Goal: Find specific page/section: Find specific page/section

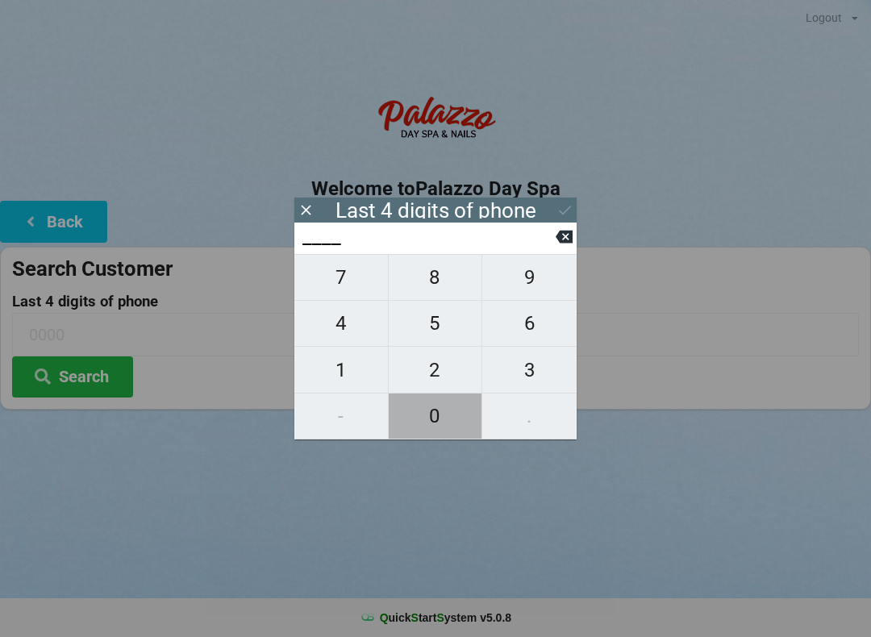
click at [440, 414] on span "0" at bounding box center [436, 416] width 94 height 34
type input "0___"
click at [348, 327] on span "4" at bounding box center [341, 324] width 94 height 34
type input "04__"
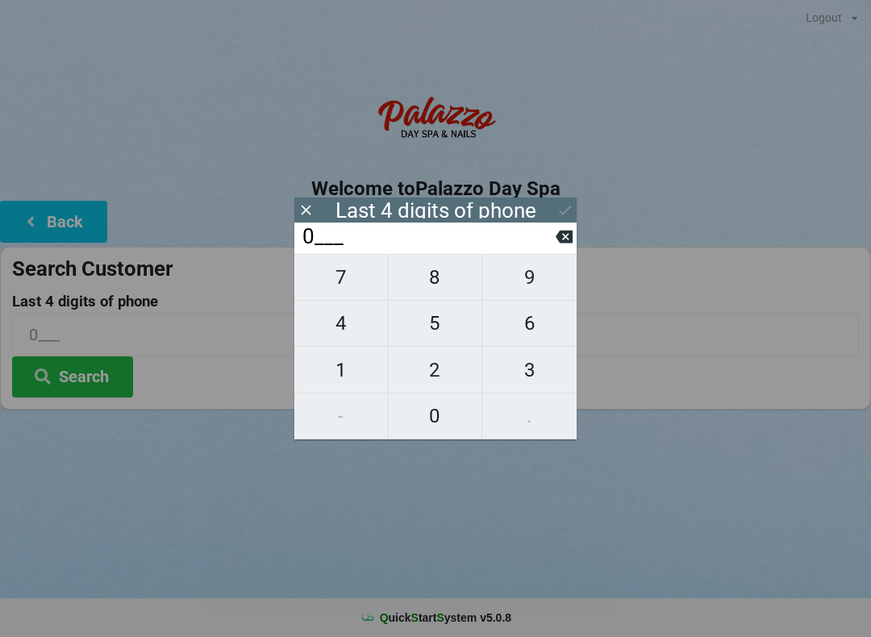
type input "04__"
click at [353, 326] on span "4" at bounding box center [341, 324] width 94 height 34
type input "044_"
click at [349, 323] on span "4" at bounding box center [341, 324] width 94 height 34
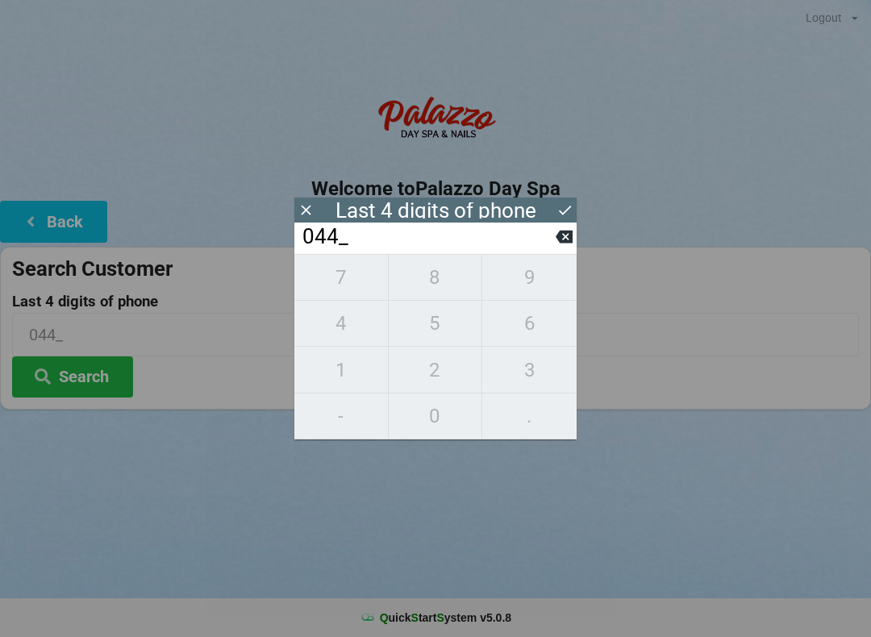
type input "0444"
click at [563, 243] on icon at bounding box center [564, 237] width 17 height 13
click at [566, 245] on icon at bounding box center [564, 236] width 17 height 17
click at [572, 243] on icon at bounding box center [564, 237] width 17 height 13
click at [570, 242] on icon at bounding box center [564, 237] width 17 height 13
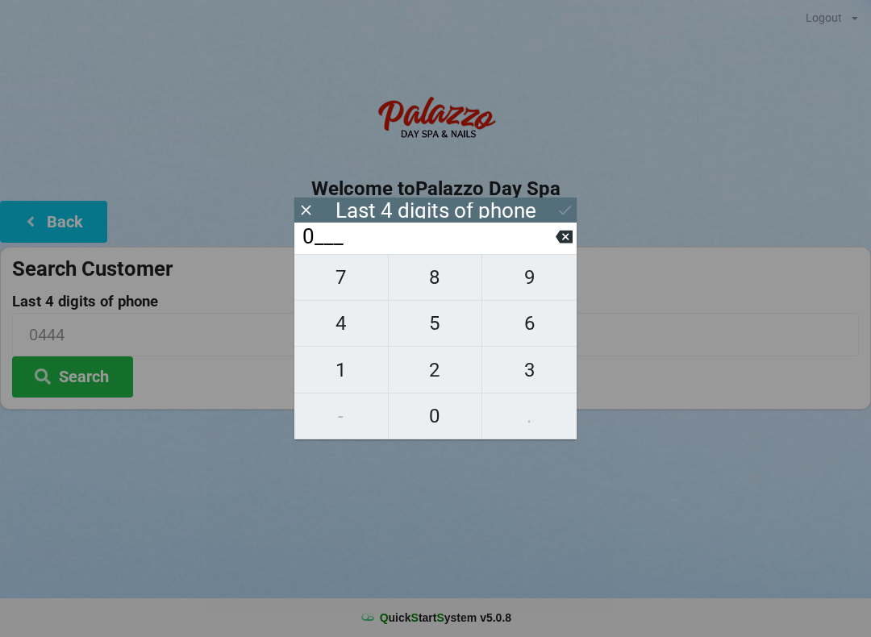
type input "____"
click at [444, 335] on span "5" at bounding box center [436, 324] width 94 height 34
type input "5___"
click at [354, 339] on span "4" at bounding box center [341, 324] width 94 height 34
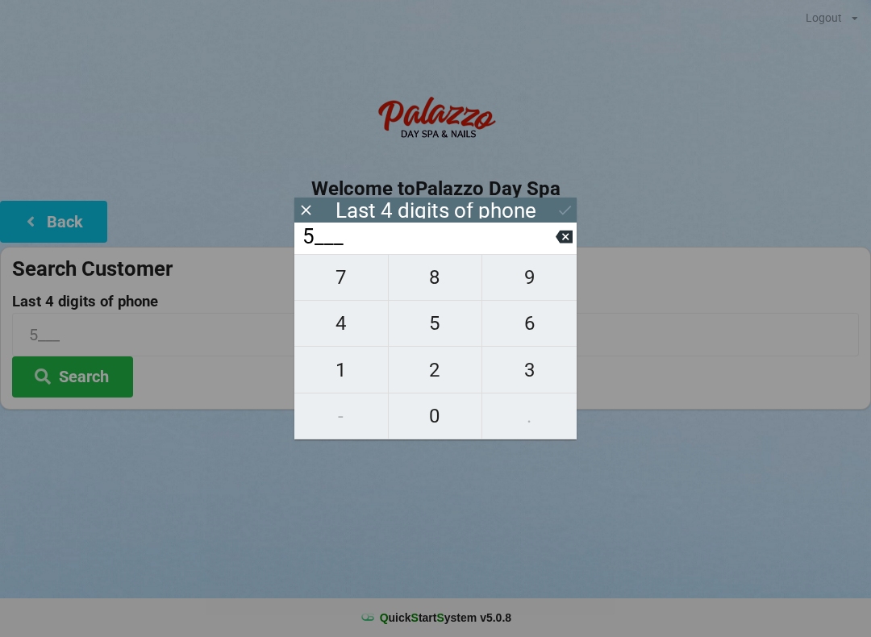
type input "54__"
click at [355, 333] on span "4" at bounding box center [341, 324] width 94 height 34
type input "544_"
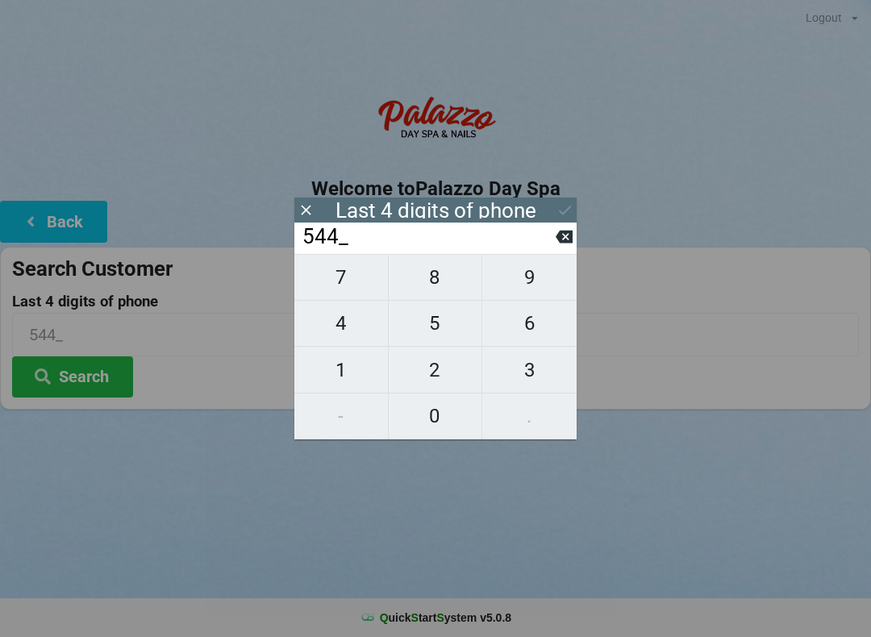
click at [351, 336] on span "4" at bounding box center [341, 324] width 94 height 34
type input "5444"
click at [710, 462] on div "Logout Logout Sign-In Welcome to Palazzo Day Spa Back Search Customer Last 4 di…" at bounding box center [435, 318] width 871 height 637
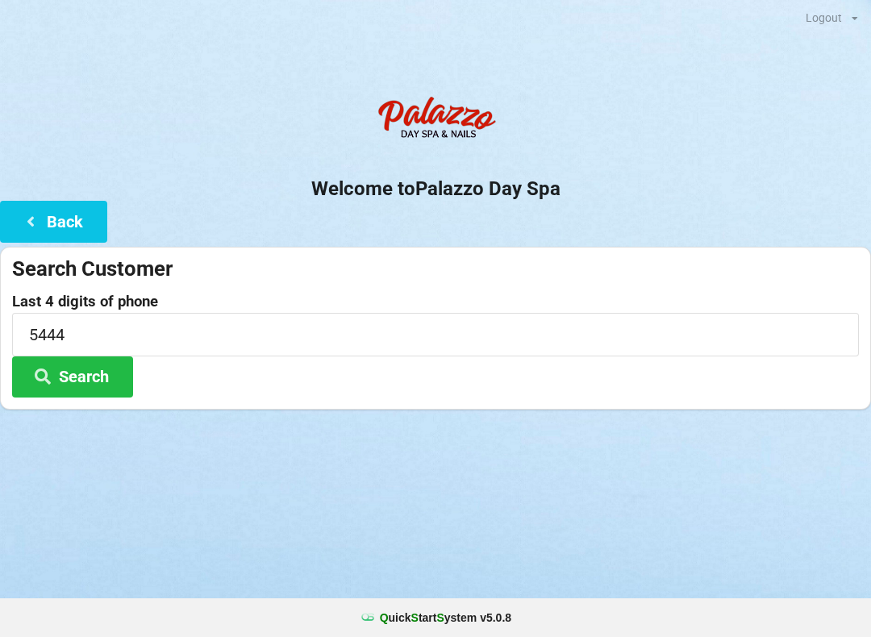
click at [82, 361] on button "Search" at bounding box center [72, 377] width 121 height 41
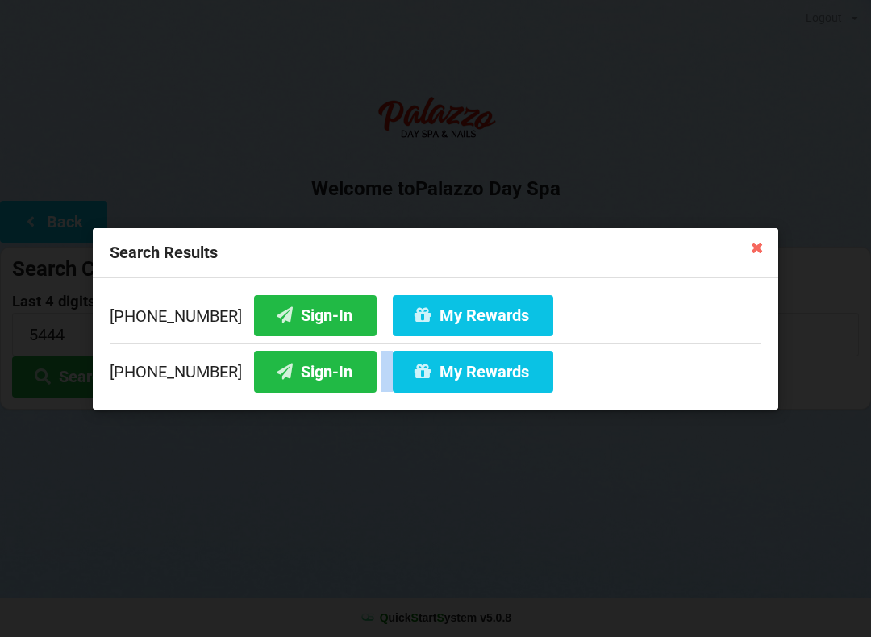
click at [421, 600] on div "Search Results [PHONE_NUMBER] Sign-In My Rewards [PHONE_NUMBER] Sign-In My Rewa…" at bounding box center [435, 318] width 871 height 637
click at [424, 621] on div "Search Results [PHONE_NUMBER] Sign-In My Rewards [PHONE_NUMBER] Sign-In My Rewa…" at bounding box center [435, 318] width 871 height 637
click at [747, 257] on icon at bounding box center [758, 247] width 26 height 26
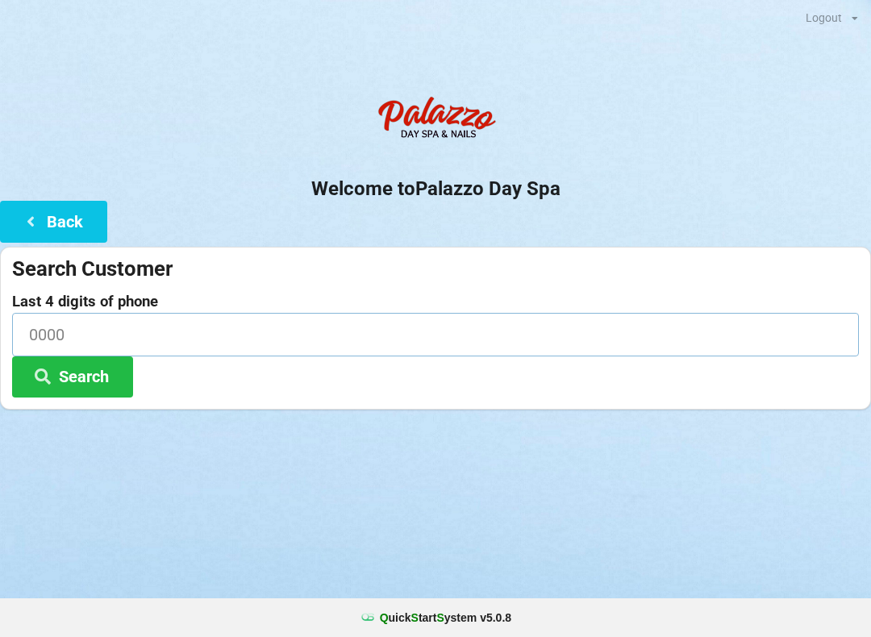
click at [190, 344] on input at bounding box center [435, 334] width 847 height 43
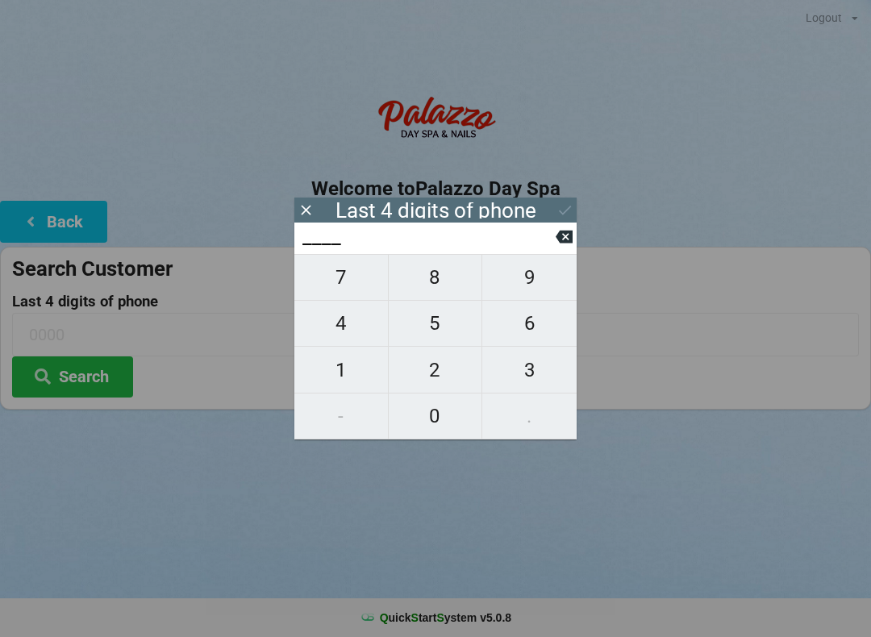
click at [340, 376] on span "1" at bounding box center [341, 370] width 94 height 34
type input "1___"
click at [429, 427] on span "0" at bounding box center [436, 416] width 94 height 34
type input "10__"
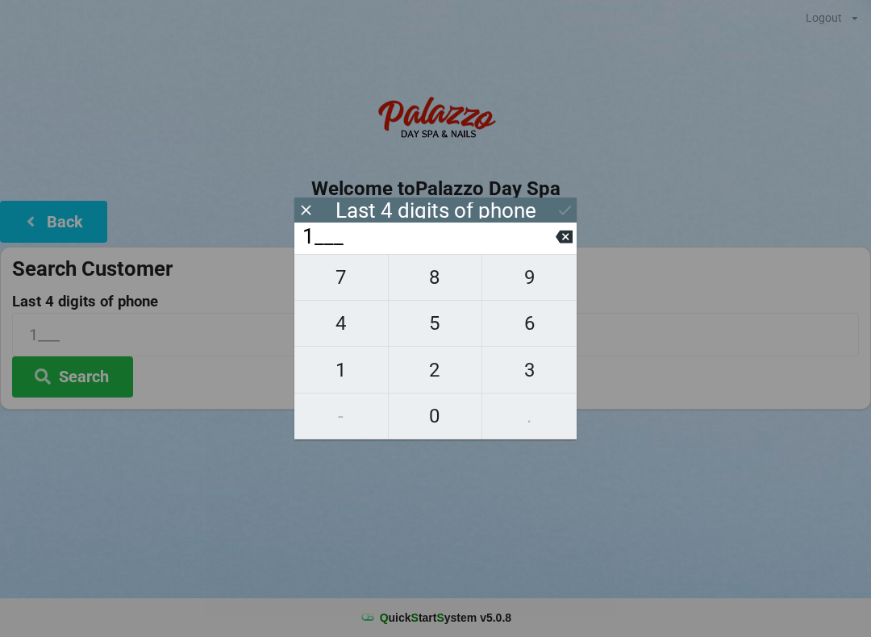
type input "10__"
click at [538, 370] on span "3" at bounding box center [529, 370] width 94 height 34
type input "103_"
click at [357, 378] on span "1" at bounding box center [341, 370] width 94 height 34
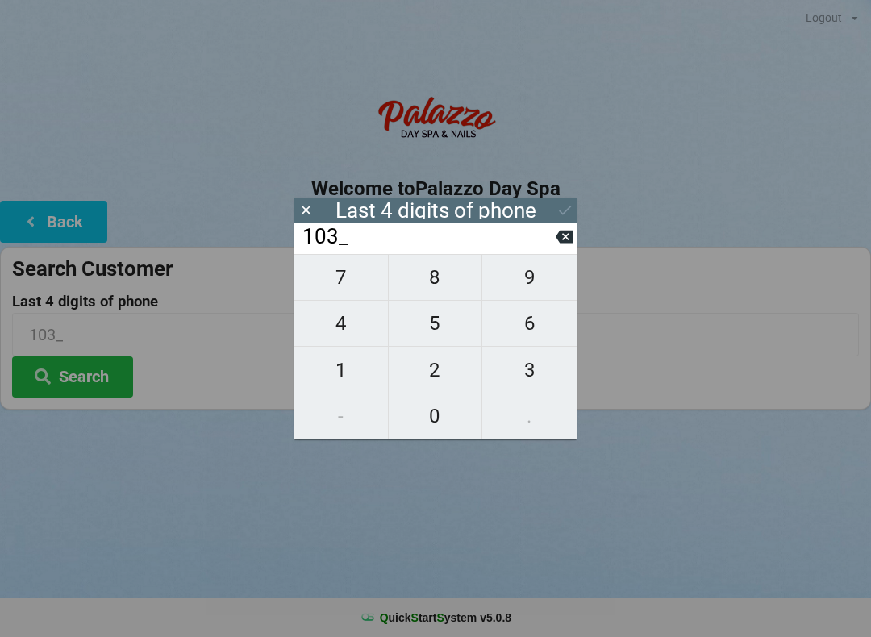
type input "1031"
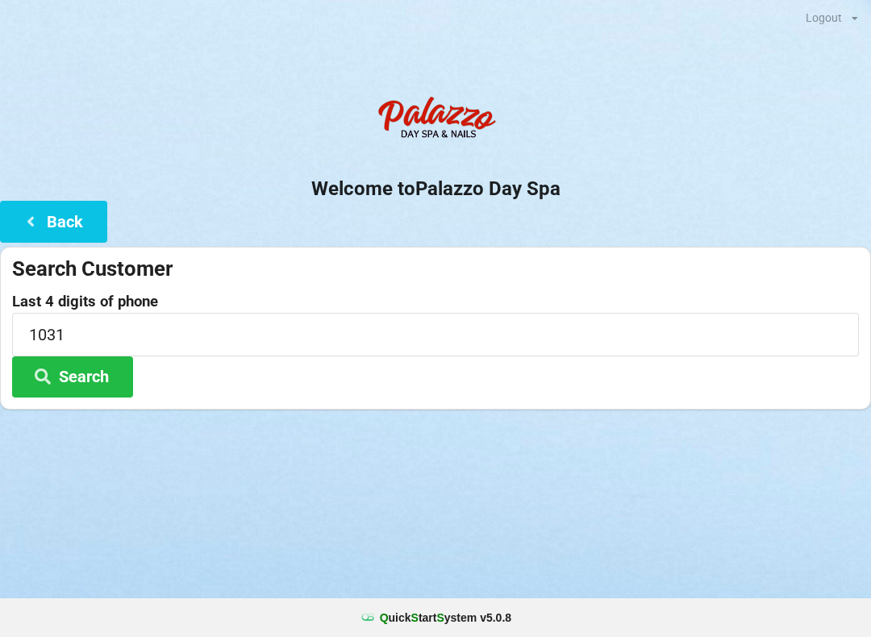
click at [102, 378] on button "Search" at bounding box center [72, 377] width 121 height 41
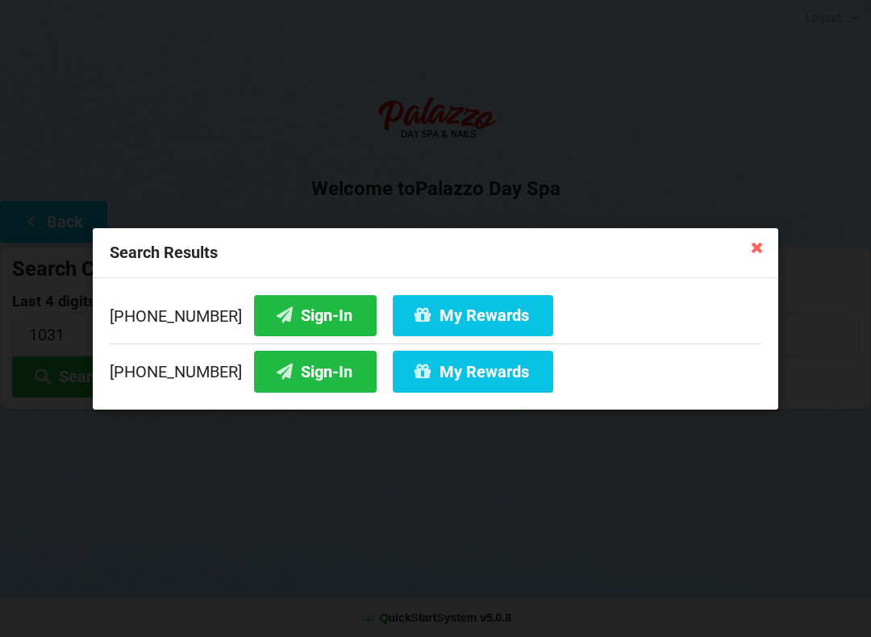
click at [303, 314] on button "Sign-In" at bounding box center [315, 314] width 123 height 41
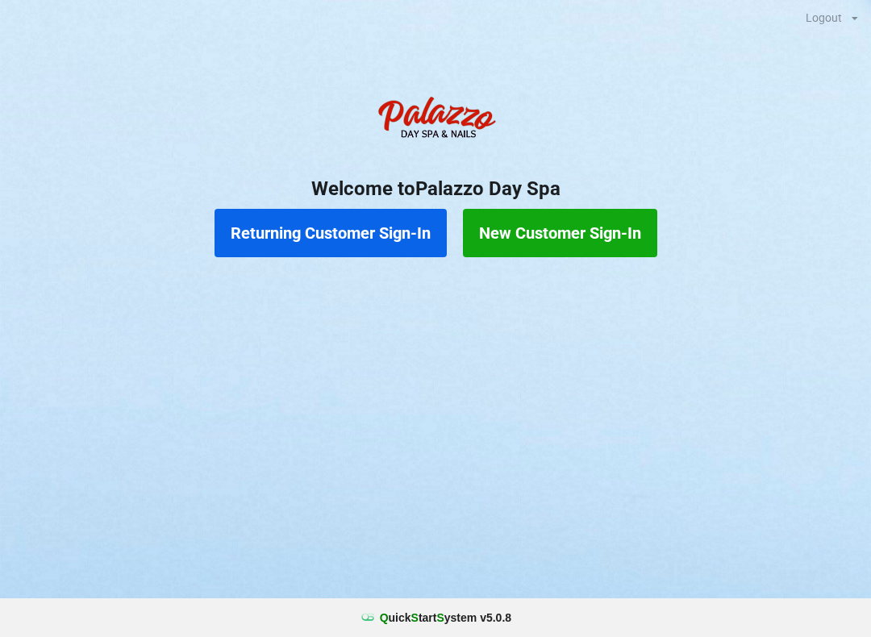
click at [362, 228] on button "Returning Customer Sign-In" at bounding box center [331, 233] width 232 height 48
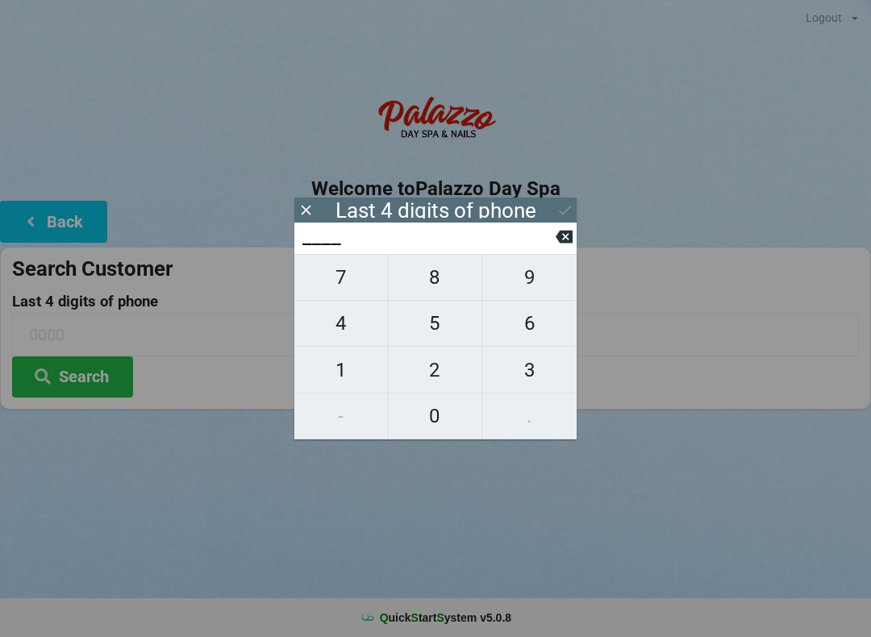
click at [532, 370] on span "3" at bounding box center [529, 370] width 94 height 34
type input "3___"
click at [360, 278] on span "7" at bounding box center [341, 278] width 94 height 34
type input "37__"
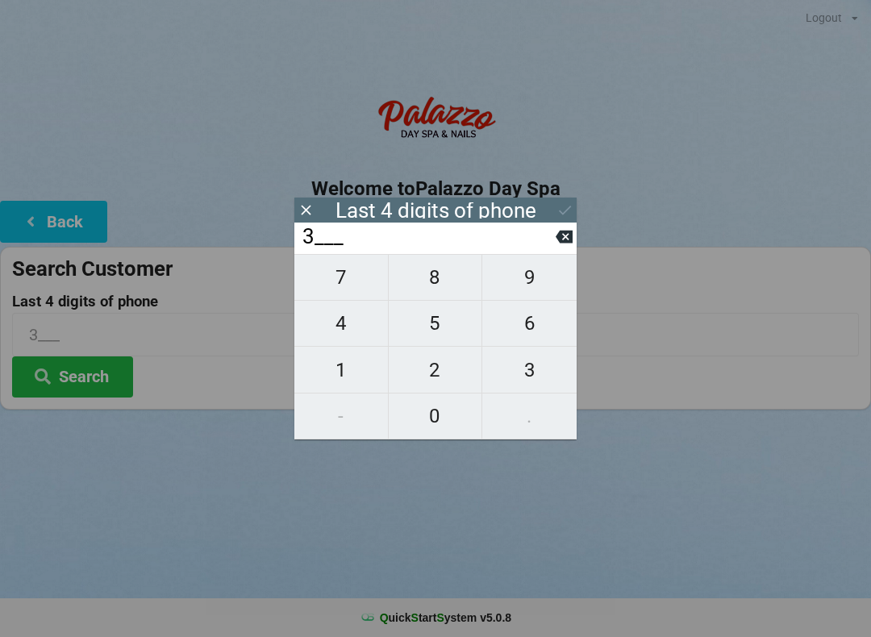
type input "37__"
click at [438, 333] on span "5" at bounding box center [436, 324] width 94 height 34
type input "375_"
click at [445, 333] on span "5" at bounding box center [436, 324] width 94 height 34
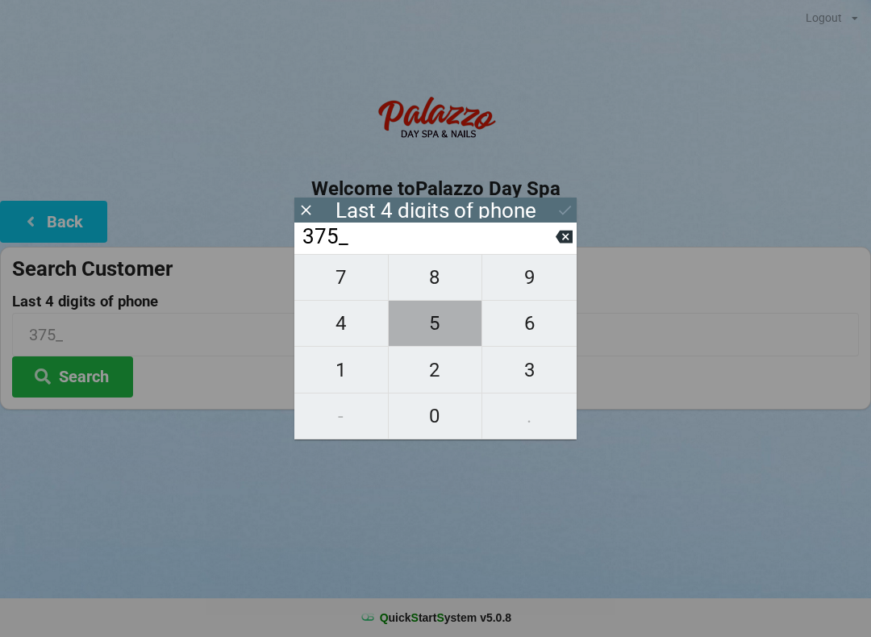
type input "3755"
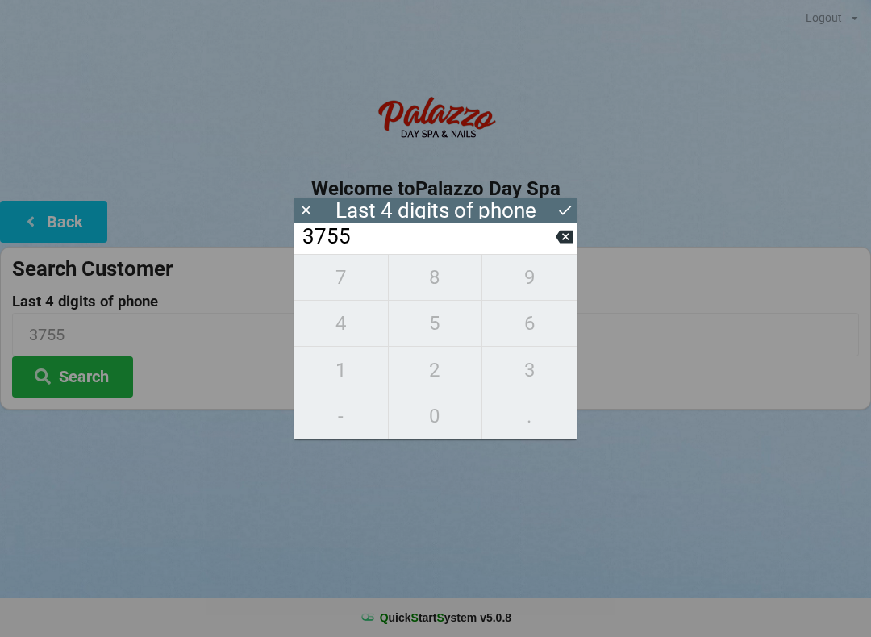
click at [298, 208] on icon at bounding box center [306, 210] width 17 height 17
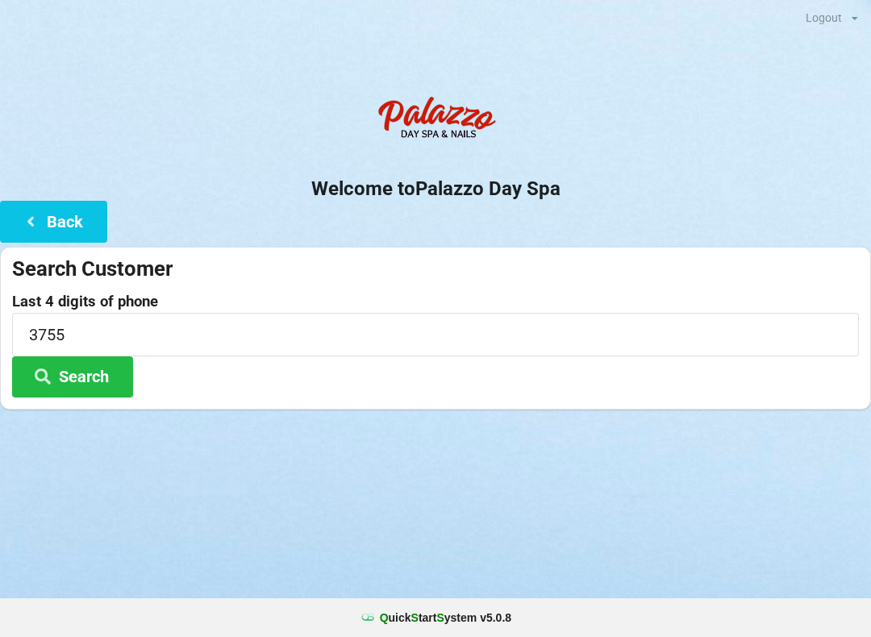
click at [94, 374] on button "Search" at bounding box center [72, 377] width 121 height 41
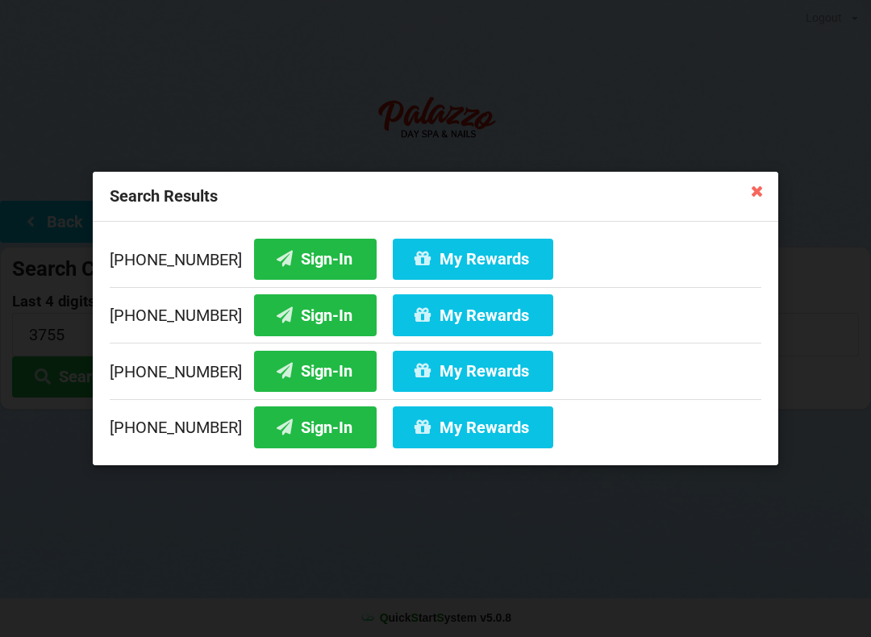
click at [288, 373] on button "Sign-In" at bounding box center [315, 371] width 123 height 41
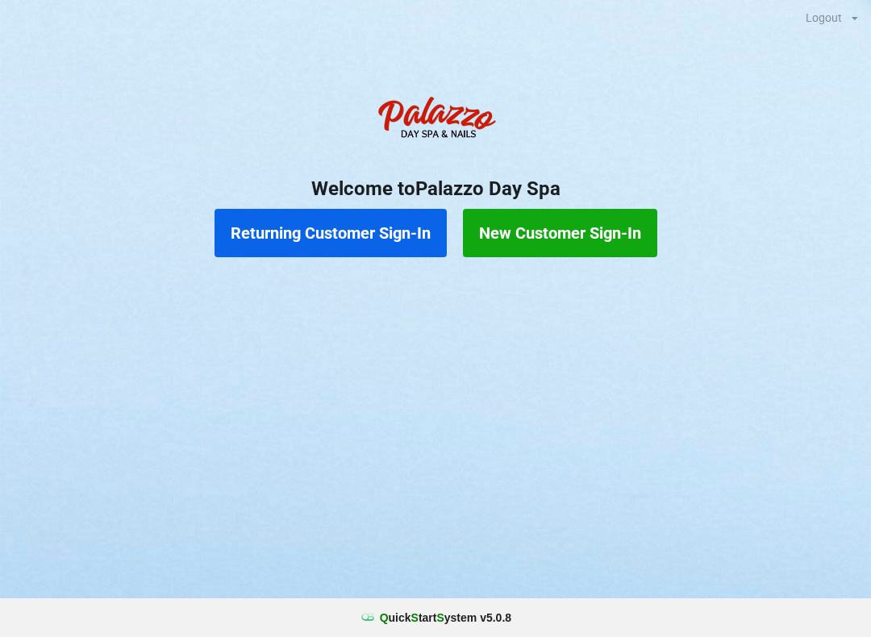
click at [585, 227] on button "New Customer Sign-In" at bounding box center [560, 233] width 194 height 48
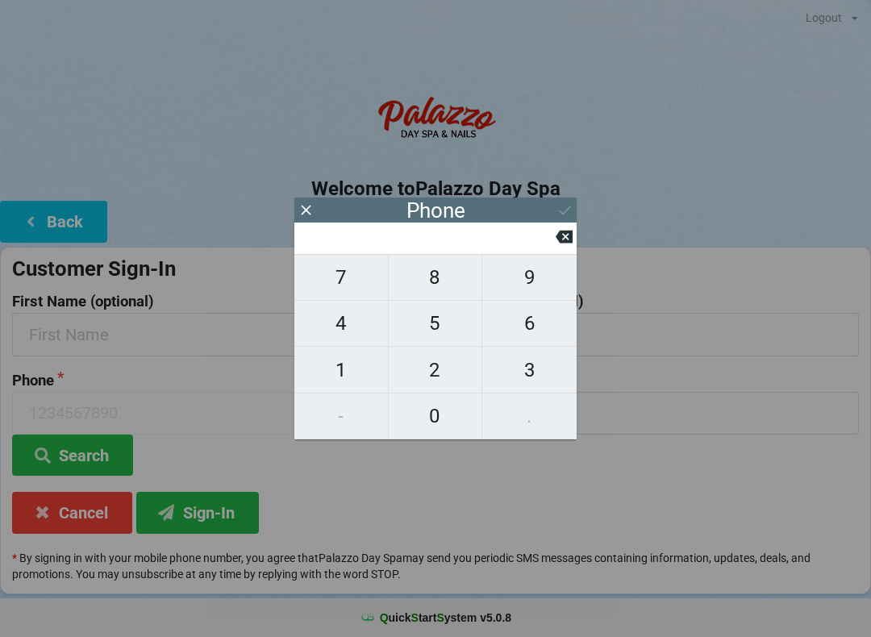
click at [361, 328] on span "4" at bounding box center [341, 324] width 94 height 34
type input "4"
click at [444, 419] on span "0" at bounding box center [436, 416] width 94 height 34
type input "40"
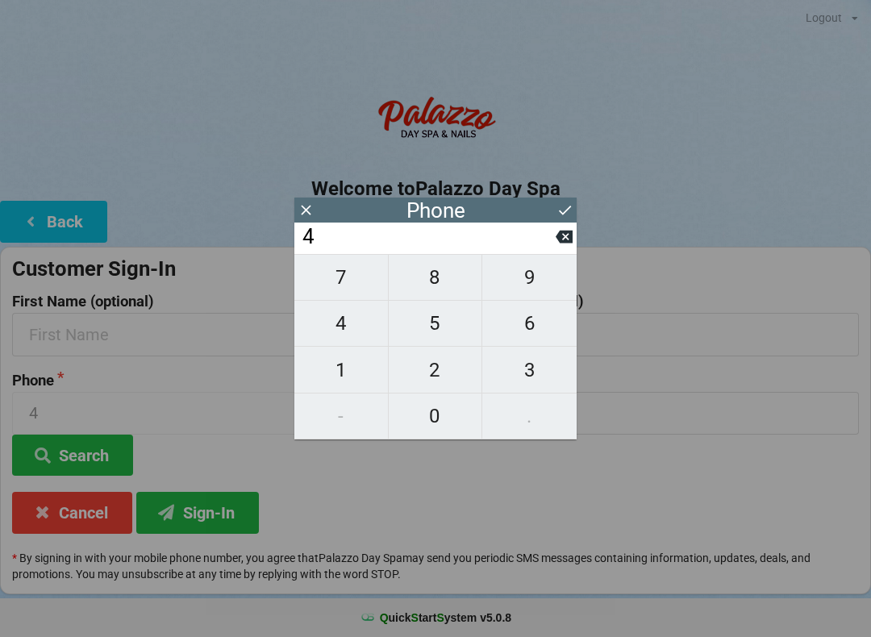
type input "40"
click at [362, 369] on span "1" at bounding box center [341, 370] width 94 height 34
type input "401"
click at [569, 243] on icon at bounding box center [564, 237] width 17 height 13
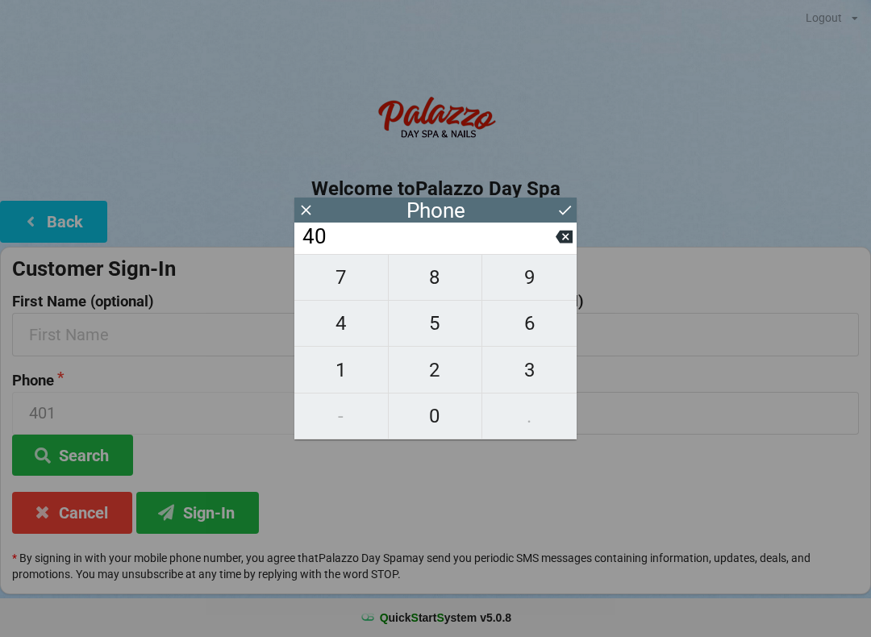
click at [352, 290] on span "7" at bounding box center [341, 278] width 94 height 34
type input "407"
click at [449, 292] on span "8" at bounding box center [436, 278] width 94 height 34
type input "4078"
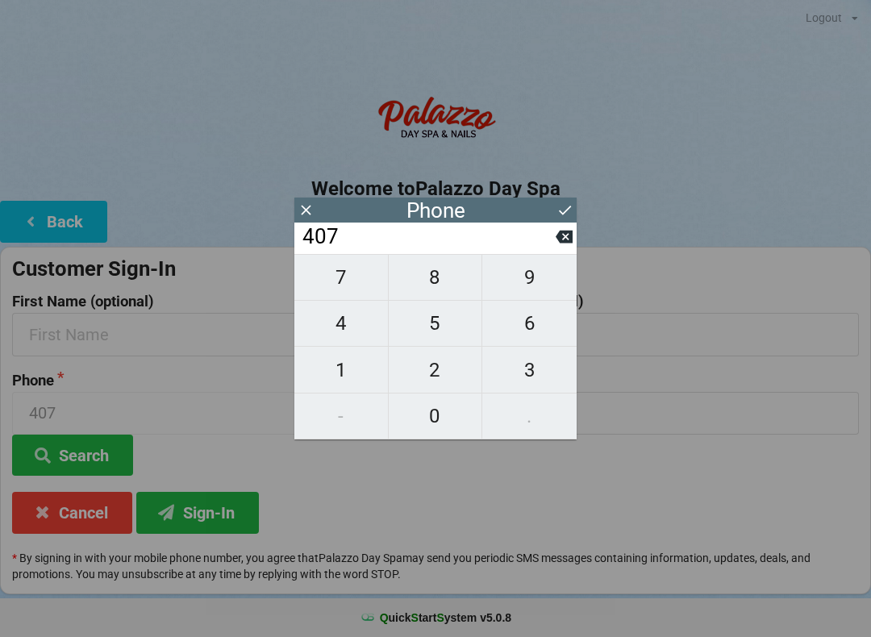
type input "4078"
click at [525, 335] on span "6" at bounding box center [529, 324] width 94 height 34
type input "40786"
click at [356, 328] on span "4" at bounding box center [341, 324] width 94 height 34
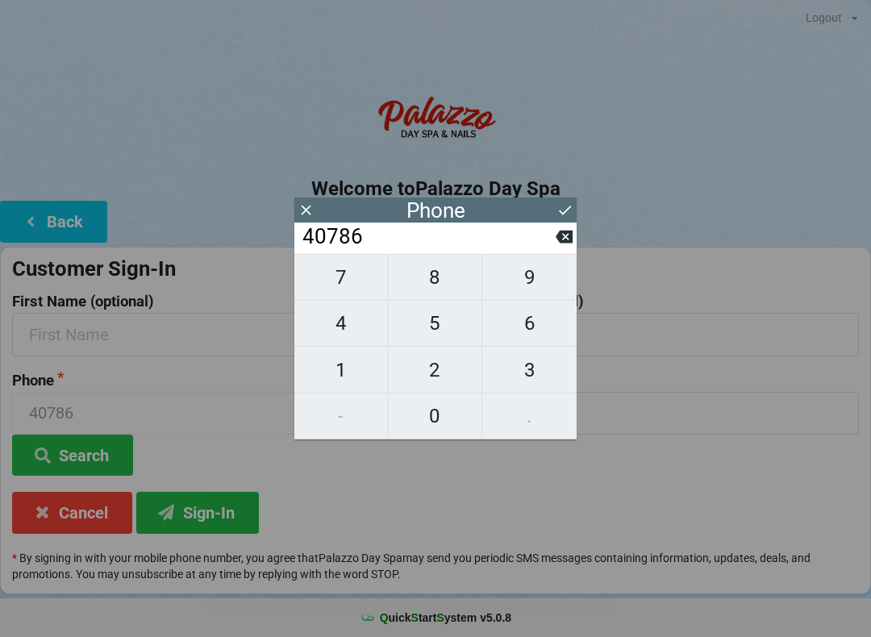
type input "407864"
click at [458, 412] on span "0" at bounding box center [436, 416] width 94 height 34
type input "4078640"
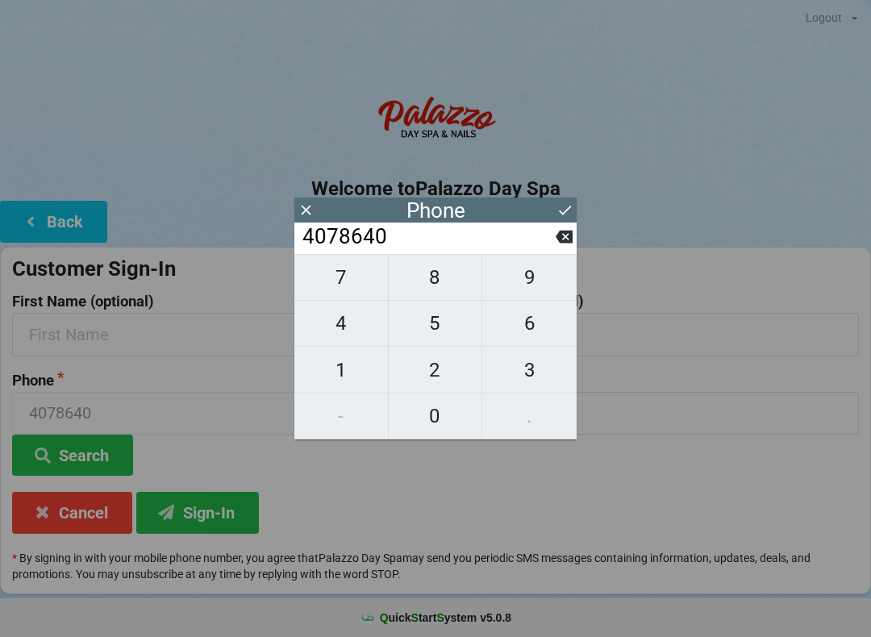
click at [449, 326] on span "5" at bounding box center [436, 324] width 94 height 34
type input "40786405"
click at [532, 373] on span "3" at bounding box center [529, 370] width 94 height 34
type input "407864053"
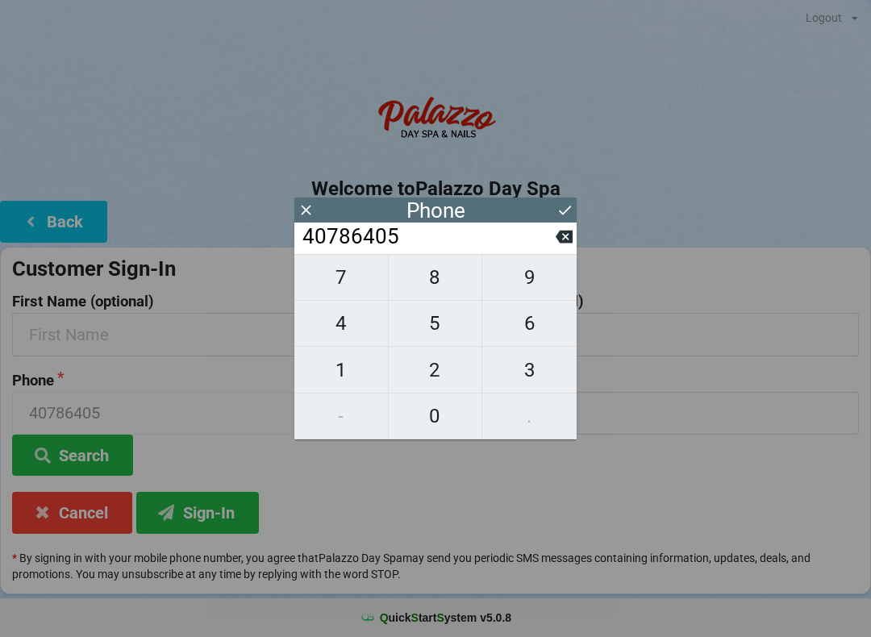
type input "407864053"
click at [347, 324] on span "4" at bounding box center [341, 324] width 94 height 34
type input "4078640534"
click at [572, 236] on icon at bounding box center [564, 237] width 17 height 13
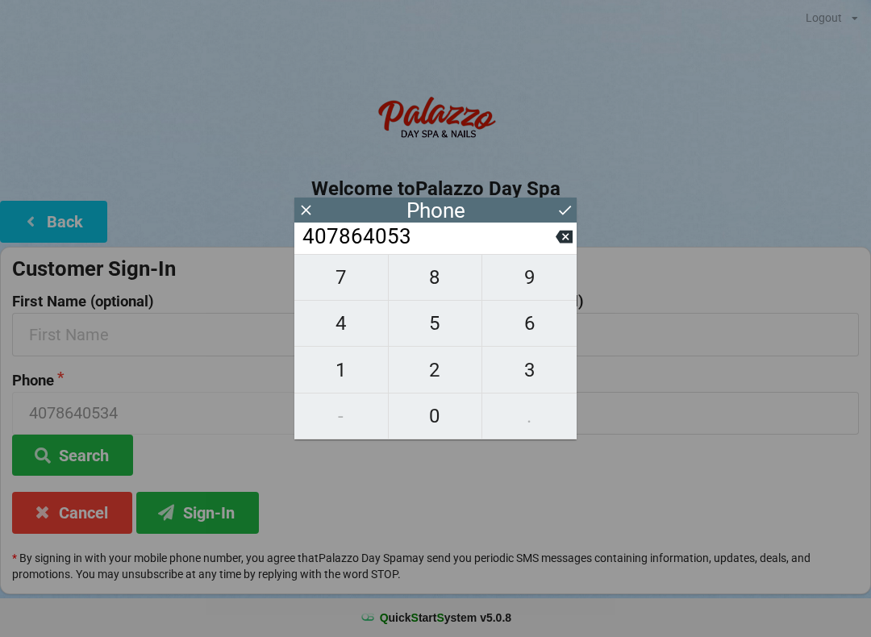
click at [561, 241] on icon at bounding box center [564, 237] width 17 height 13
click at [535, 281] on span "9" at bounding box center [529, 278] width 94 height 34
type input "407864059"
click at [360, 325] on span "4" at bounding box center [341, 324] width 94 height 34
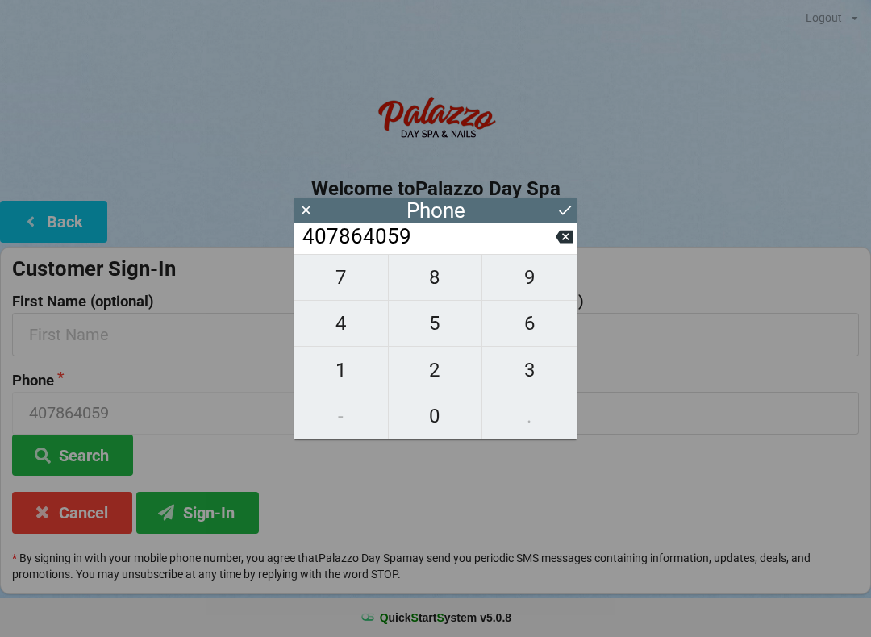
type input "4078640594"
click at [568, 201] on button at bounding box center [565, 210] width 17 height 22
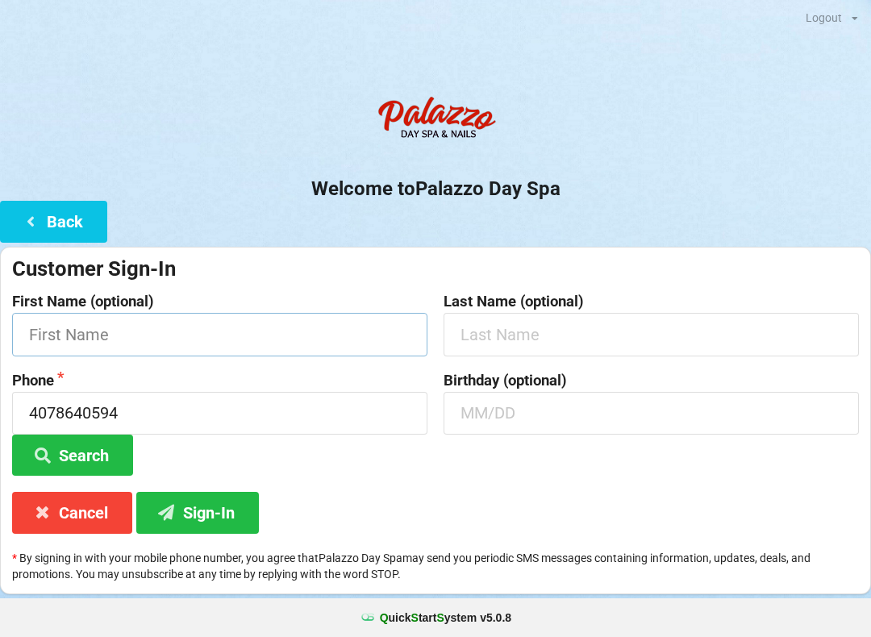
click at [160, 332] on input "text" at bounding box center [219, 334] width 415 height 43
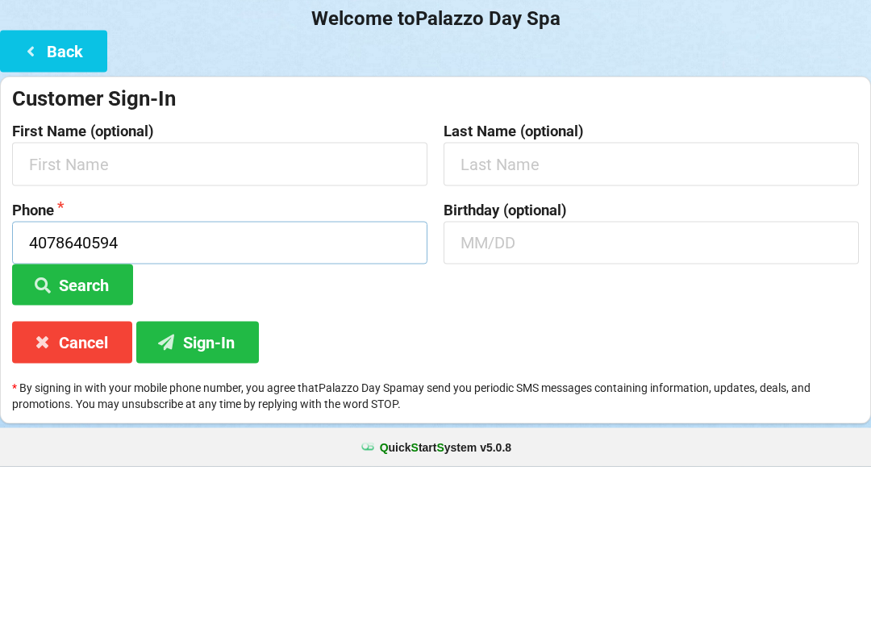
click at [177, 392] on input "4078640594" at bounding box center [219, 413] width 415 height 43
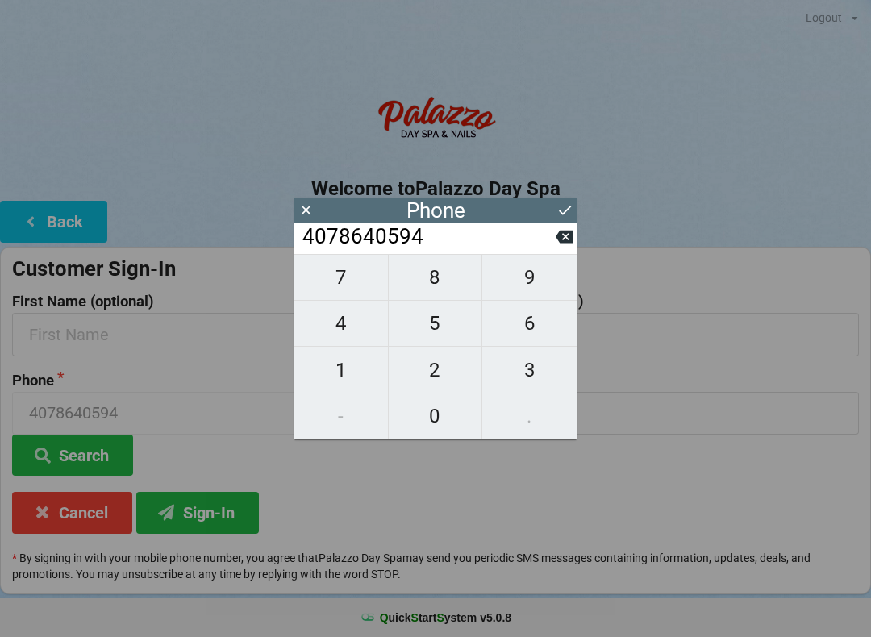
click at [565, 236] on icon at bounding box center [564, 236] width 17 height 17
click at [553, 239] on input "407864059" at bounding box center [428, 237] width 255 height 26
click at [560, 238] on icon at bounding box center [564, 237] width 17 height 13
click at [560, 248] on button at bounding box center [564, 237] width 17 height 22
click at [554, 250] on input "4078640" at bounding box center [428, 237] width 255 height 26
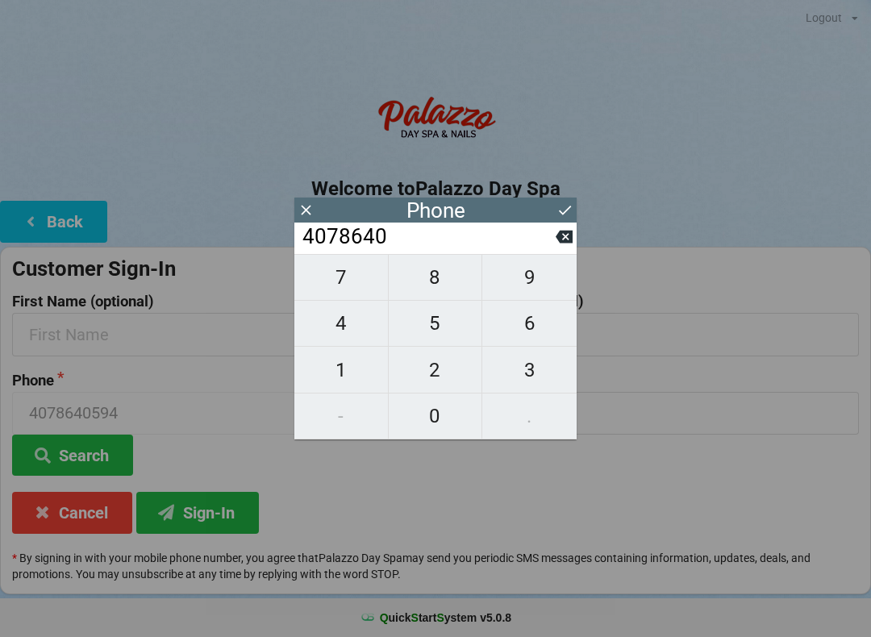
click at [554, 250] on input "4078640" at bounding box center [428, 237] width 255 height 26
click at [553, 250] on input "4078640" at bounding box center [428, 237] width 255 height 26
click at [546, 250] on input "4078640" at bounding box center [428, 237] width 255 height 26
click at [547, 250] on input "4078640" at bounding box center [428, 237] width 255 height 26
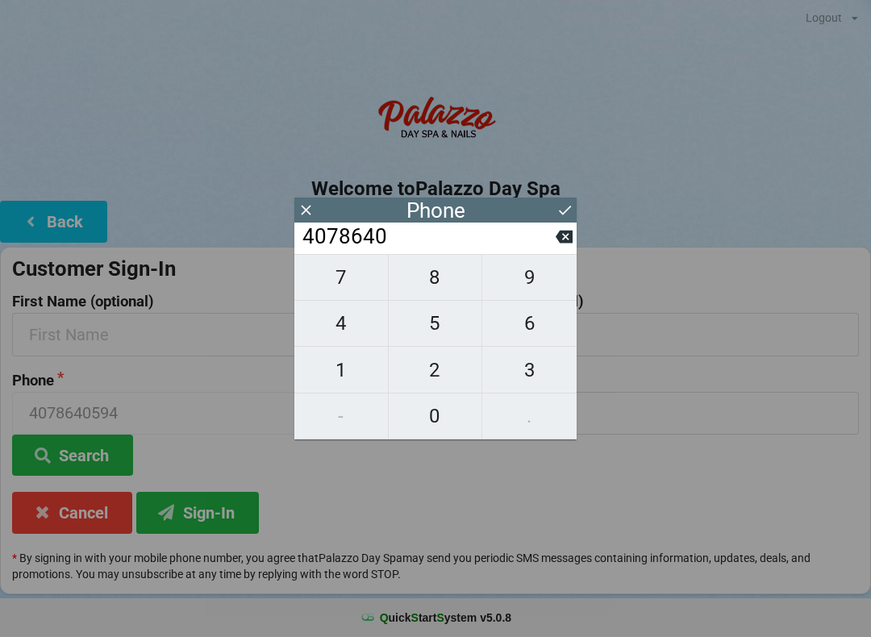
click at [570, 241] on icon at bounding box center [564, 237] width 17 height 13
click at [545, 250] on input "407864" at bounding box center [428, 237] width 255 height 26
click at [550, 250] on input "407864" at bounding box center [428, 237] width 255 height 26
click at [549, 250] on input "407864" at bounding box center [428, 237] width 255 height 26
click at [552, 250] on input "407864" at bounding box center [428, 237] width 255 height 26
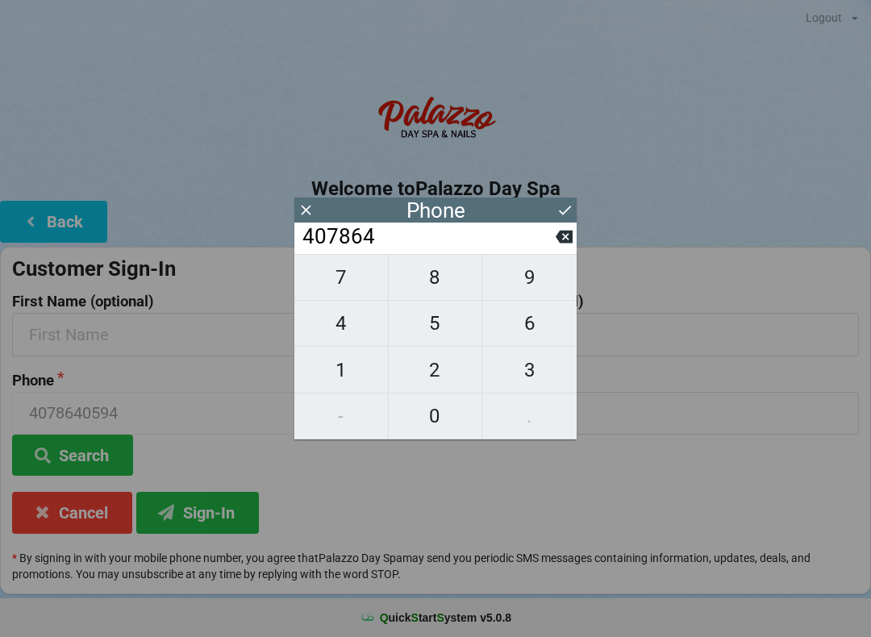
click at [567, 243] on icon at bounding box center [564, 237] width 17 height 13
click at [565, 245] on icon at bounding box center [564, 236] width 17 height 17
click at [567, 244] on icon at bounding box center [564, 237] width 17 height 13
type input "407"
click at [444, 374] on span "2" at bounding box center [436, 370] width 94 height 34
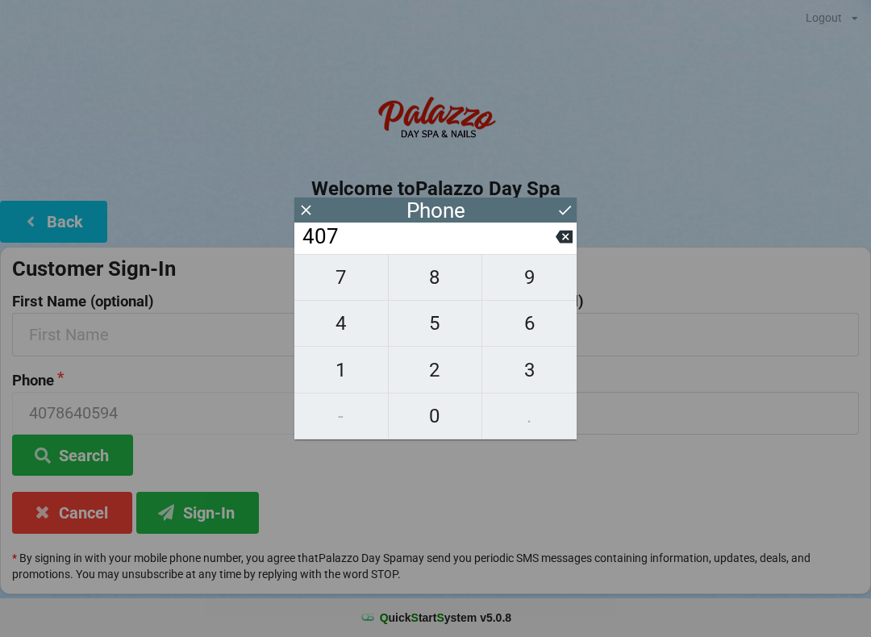
type input "4072"
click at [421, 277] on span "8" at bounding box center [436, 278] width 94 height 34
type input "40728"
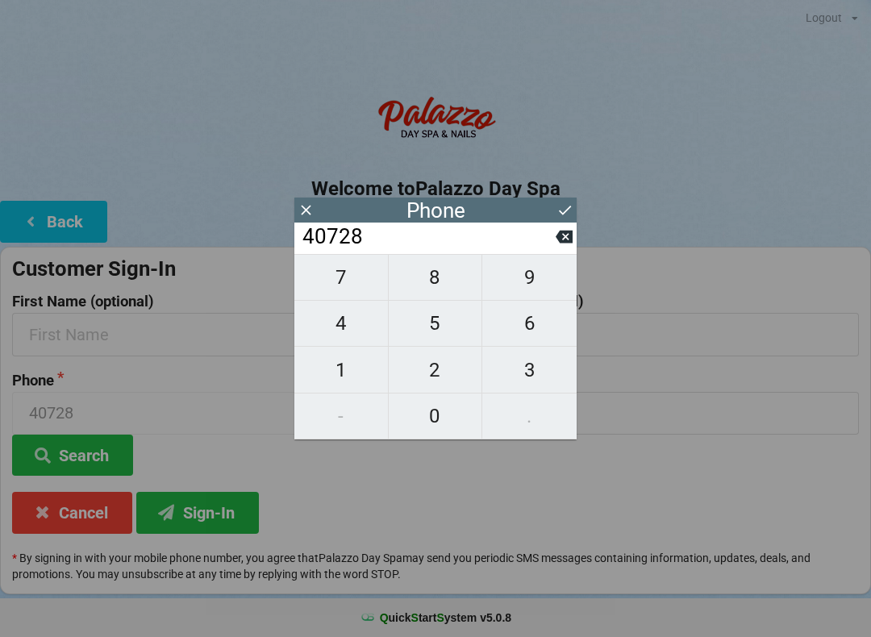
click at [440, 414] on span "0" at bounding box center [436, 416] width 94 height 34
type input "407280"
click at [527, 373] on span "3" at bounding box center [529, 370] width 94 height 34
type input "4072803"
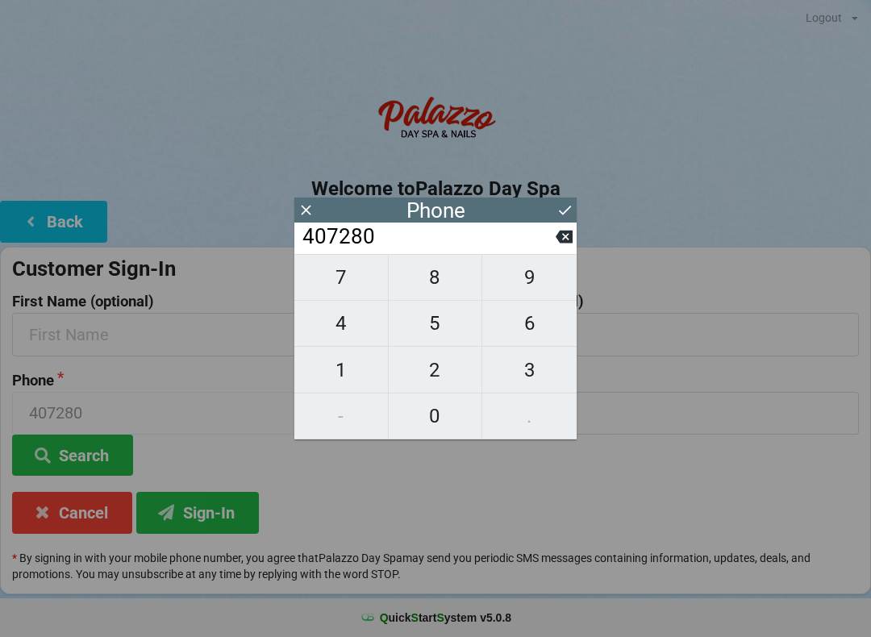
type input "4072803"
click at [532, 330] on span "6" at bounding box center [529, 324] width 94 height 34
type input "40728036"
click at [351, 278] on span "7" at bounding box center [341, 278] width 94 height 34
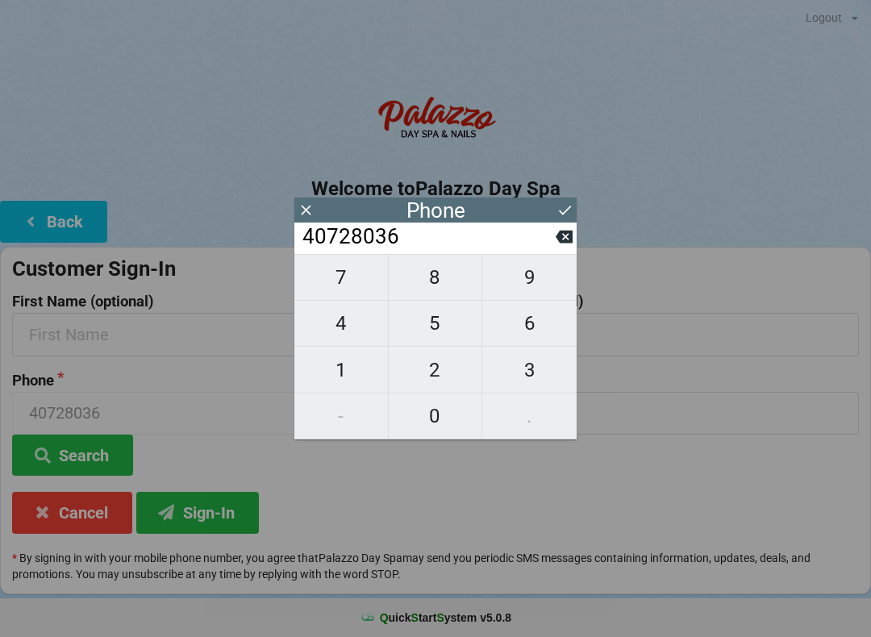
type input "407280367"
click at [444, 335] on span "5" at bounding box center [436, 324] width 94 height 34
type input "4072803675"
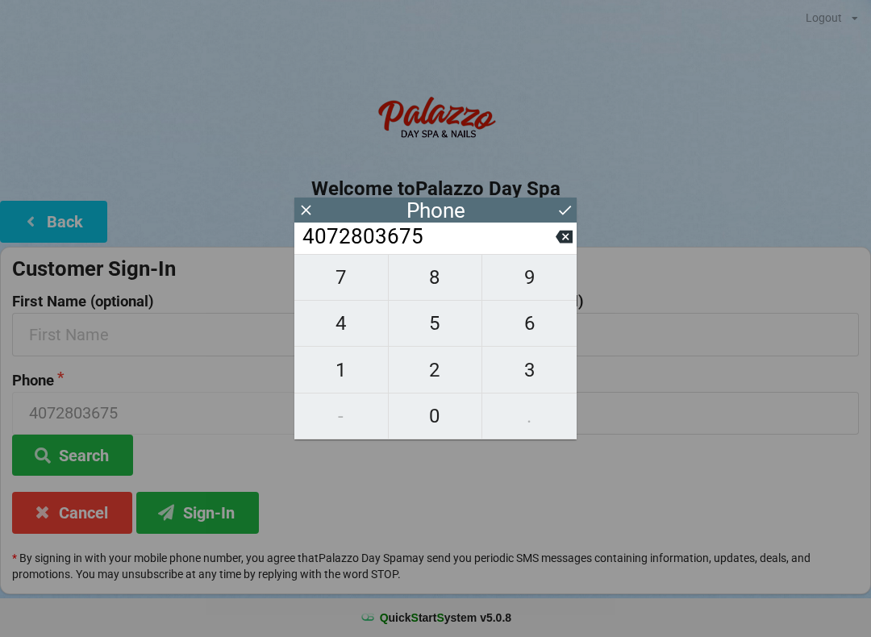
click at [557, 207] on icon at bounding box center [565, 210] width 17 height 17
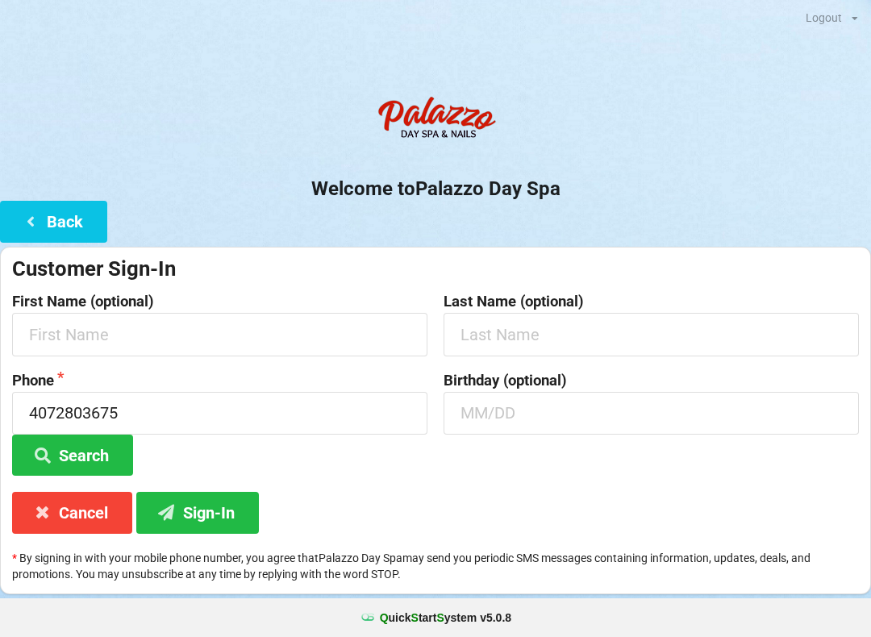
click at [212, 511] on button "Sign-In" at bounding box center [197, 512] width 123 height 41
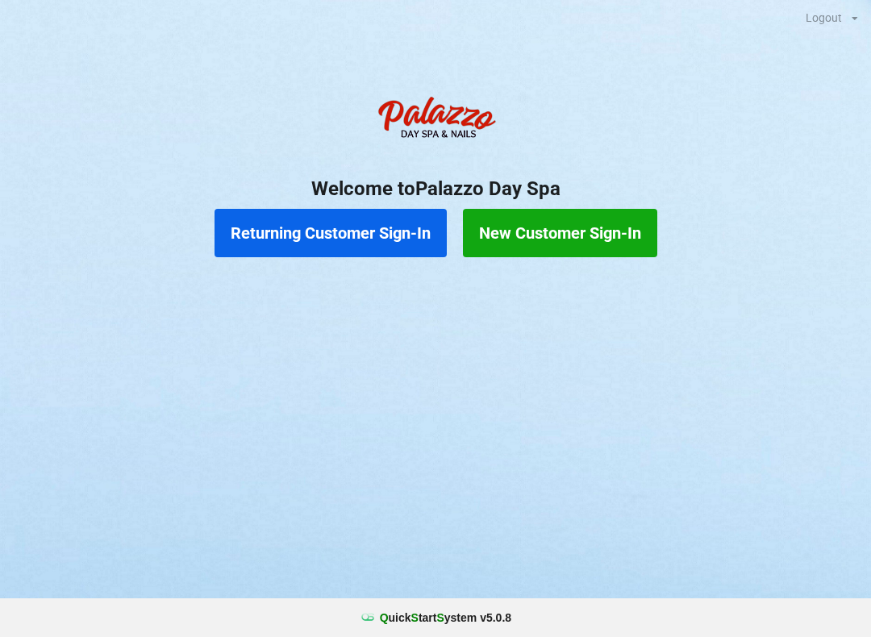
click at [257, 230] on button "Returning Customer Sign-In" at bounding box center [331, 233] width 232 height 48
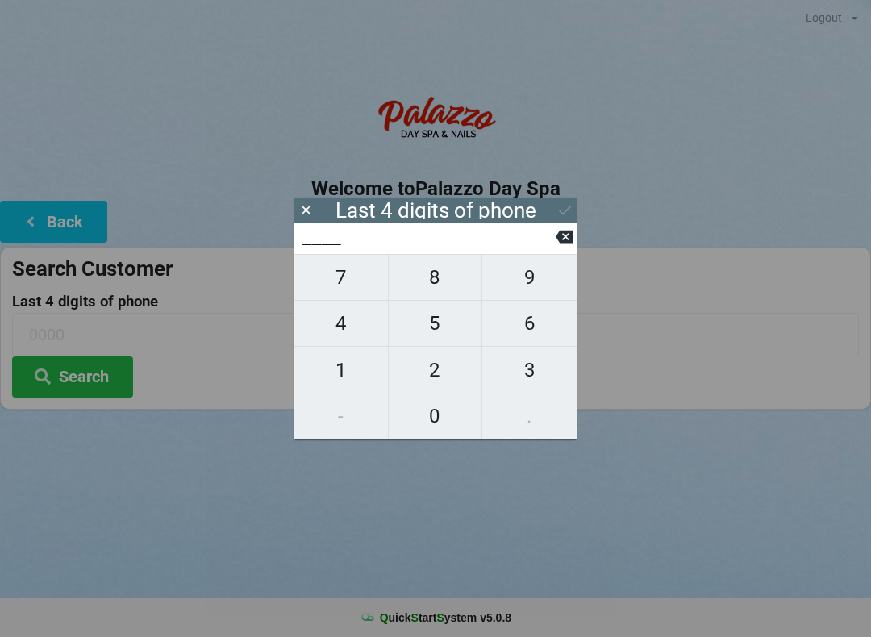
click at [524, 330] on span "6" at bounding box center [529, 324] width 94 height 34
type input "6___"
click at [330, 279] on span "7" at bounding box center [341, 278] width 94 height 34
type input "67__"
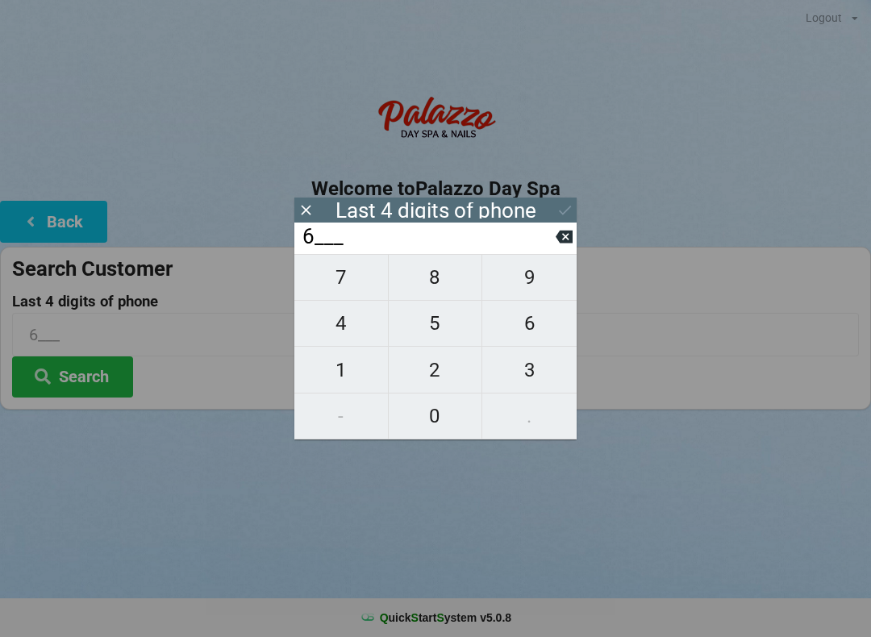
type input "67__"
click at [431, 332] on span "5" at bounding box center [436, 324] width 94 height 34
type input "675_"
click at [530, 373] on span "3" at bounding box center [529, 370] width 94 height 34
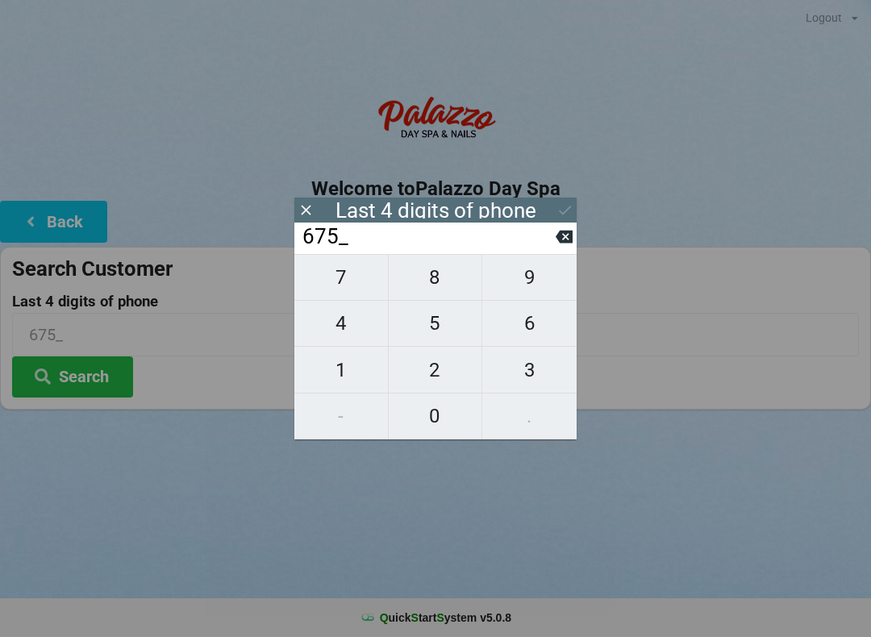
type input "6753"
click at [382, 238] on input "6753" at bounding box center [428, 237] width 255 height 26
click at [357, 494] on div "Logout Logout Sign-In Welcome to Palazzo Day Spa Back Search Customer Last 4 di…" at bounding box center [435, 318] width 871 height 637
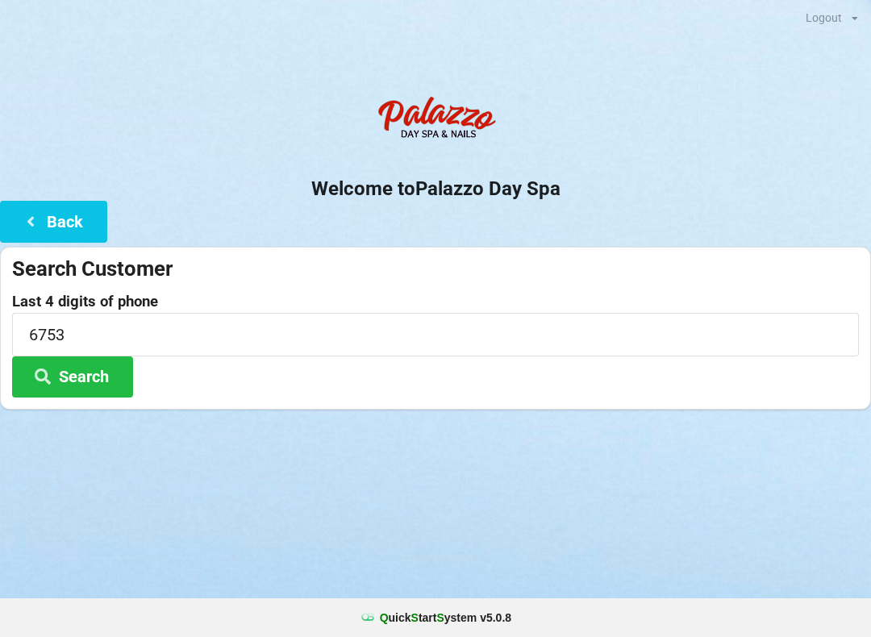
click at [85, 373] on button "Search" at bounding box center [72, 377] width 121 height 41
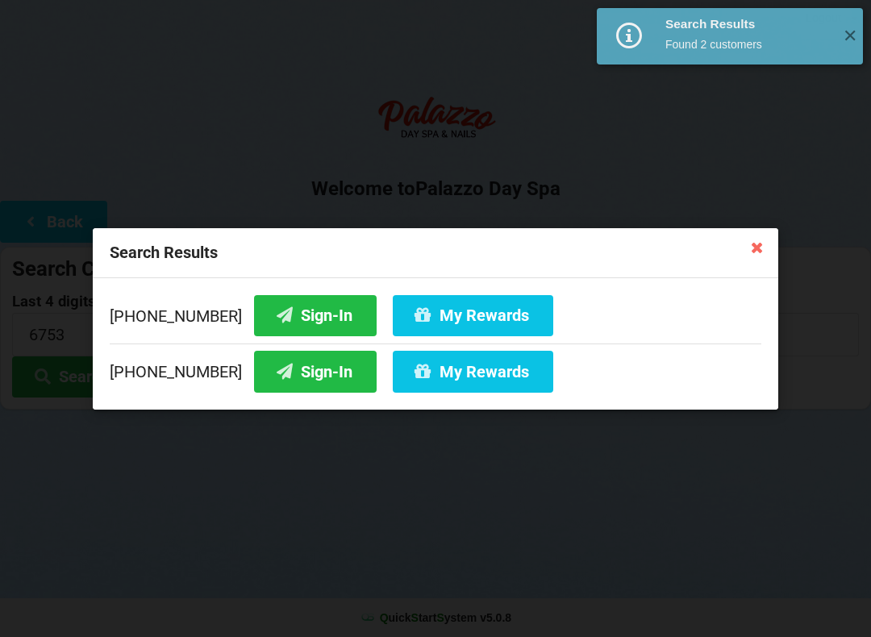
click at [274, 314] on button "Sign-In" at bounding box center [315, 314] width 123 height 41
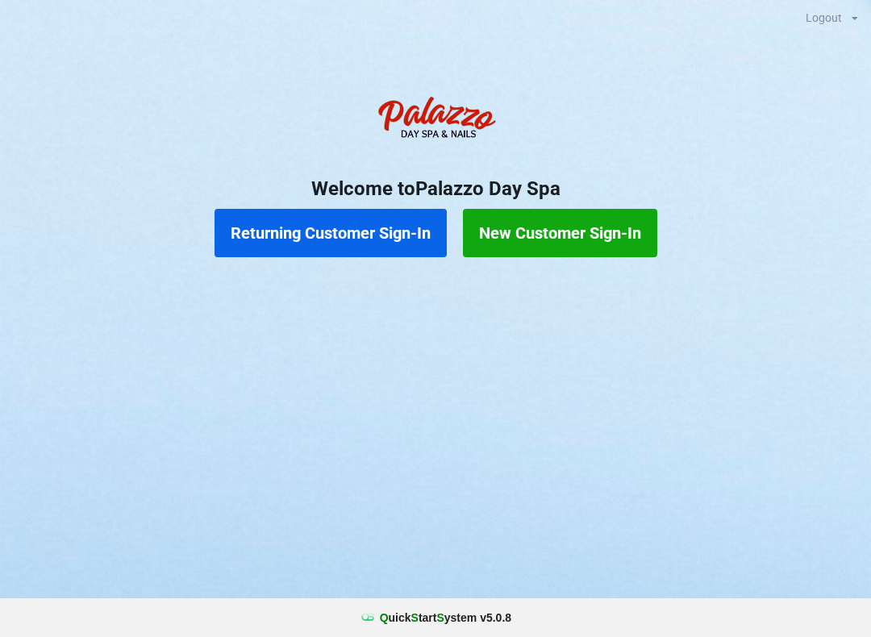
click at [565, 224] on button "New Customer Sign-In" at bounding box center [560, 233] width 194 height 48
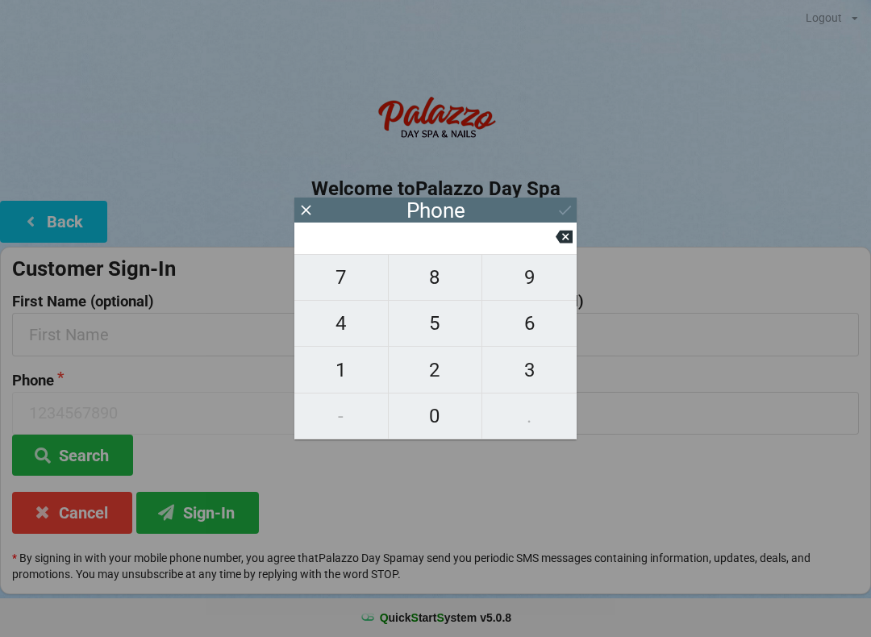
click at [342, 326] on span "4" at bounding box center [341, 324] width 94 height 34
type input "4"
click at [436, 419] on span "0" at bounding box center [436, 416] width 94 height 34
type input "40"
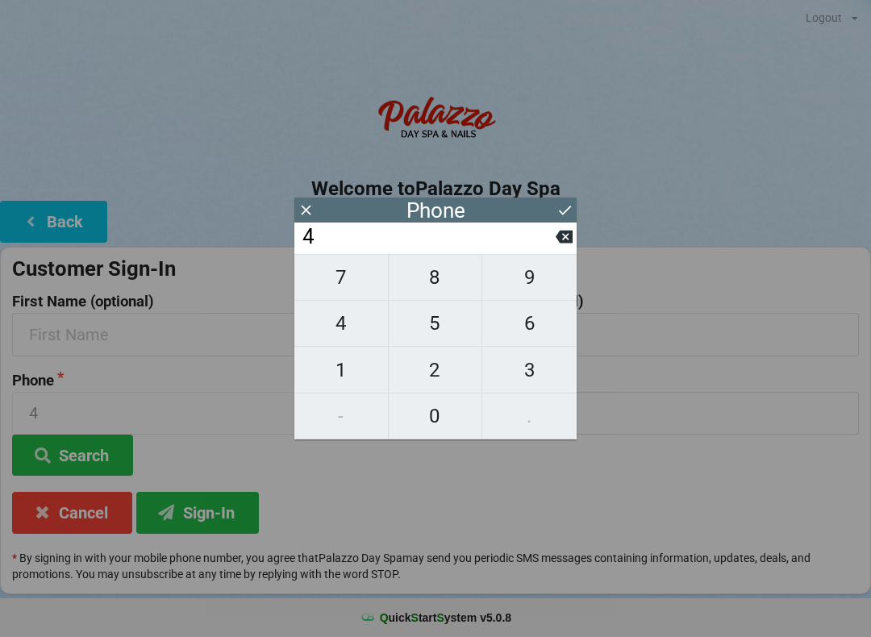
type input "40"
click at [344, 282] on span "7" at bounding box center [341, 278] width 94 height 34
type input "407"
click at [348, 327] on span "4" at bounding box center [341, 324] width 94 height 34
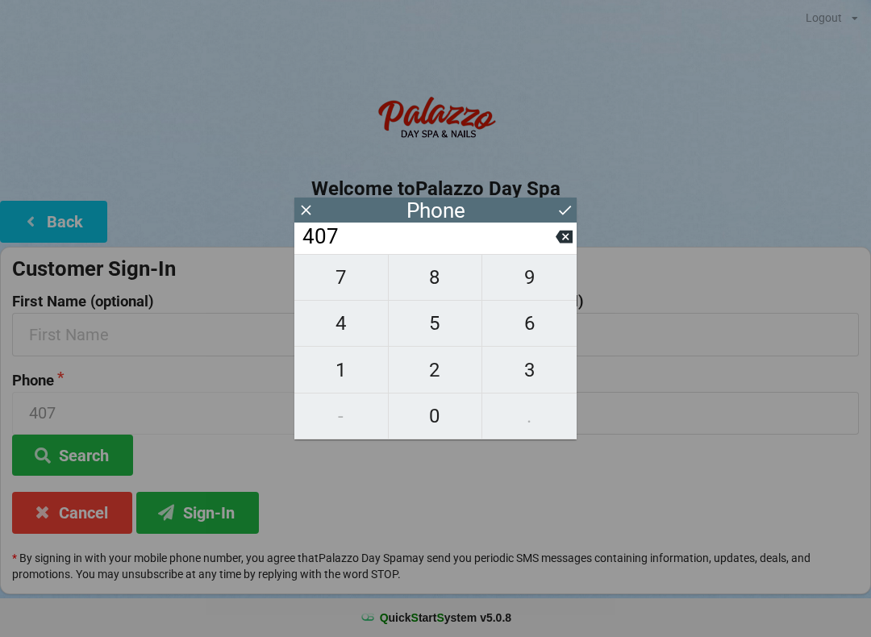
type input "4074"
click at [348, 319] on span "4" at bounding box center [341, 324] width 94 height 34
type input "40744"
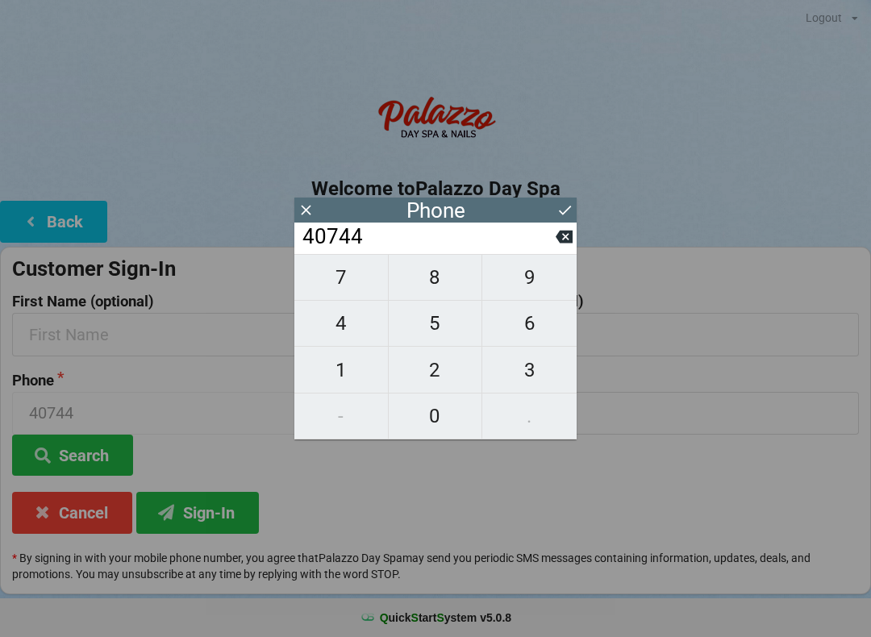
click at [439, 276] on span "8" at bounding box center [436, 278] width 94 height 34
type input "407448"
click at [343, 319] on span "4" at bounding box center [341, 324] width 94 height 34
type input "4074484"
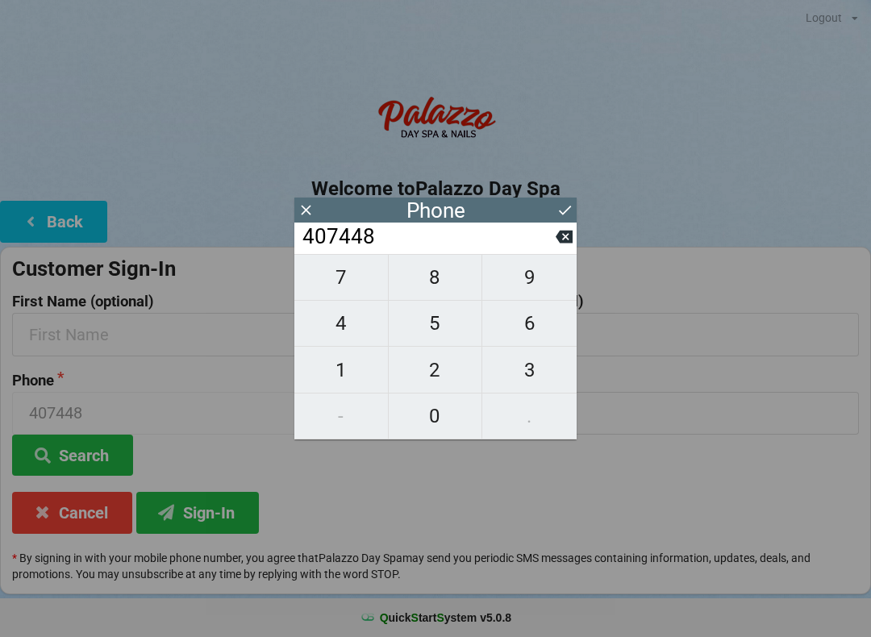
type input "4074484"
click at [439, 419] on span "0" at bounding box center [436, 416] width 94 height 34
type input "40744840"
click at [532, 325] on span "6" at bounding box center [529, 324] width 94 height 34
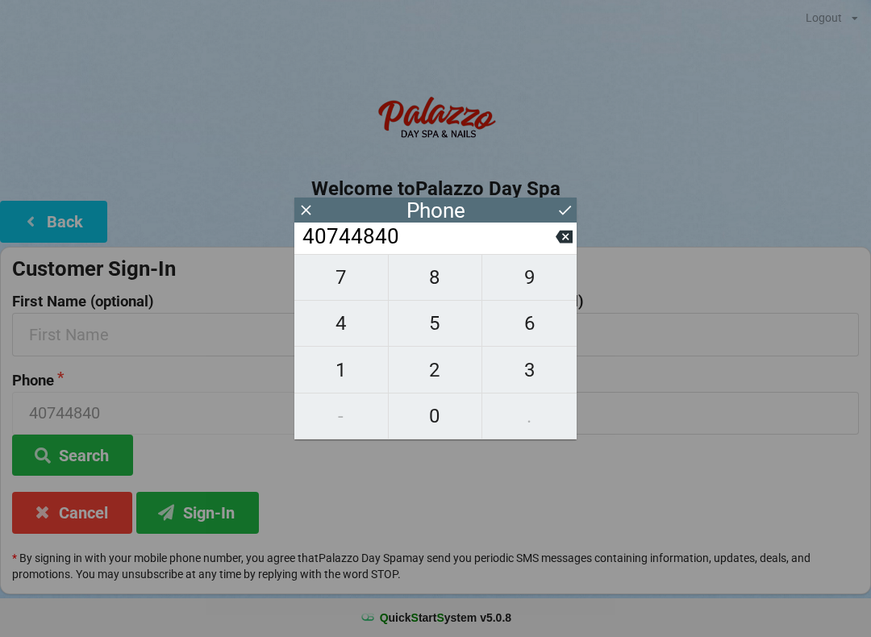
type input "407448406"
click at [443, 423] on span "0" at bounding box center [436, 416] width 94 height 34
type input "4074484060"
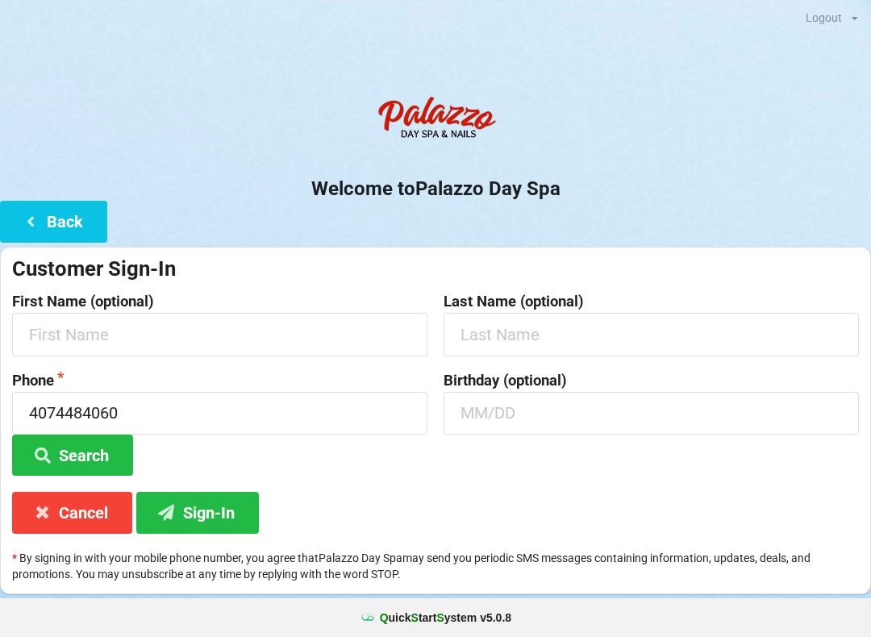
click at [225, 520] on button "Sign-In" at bounding box center [197, 512] width 123 height 41
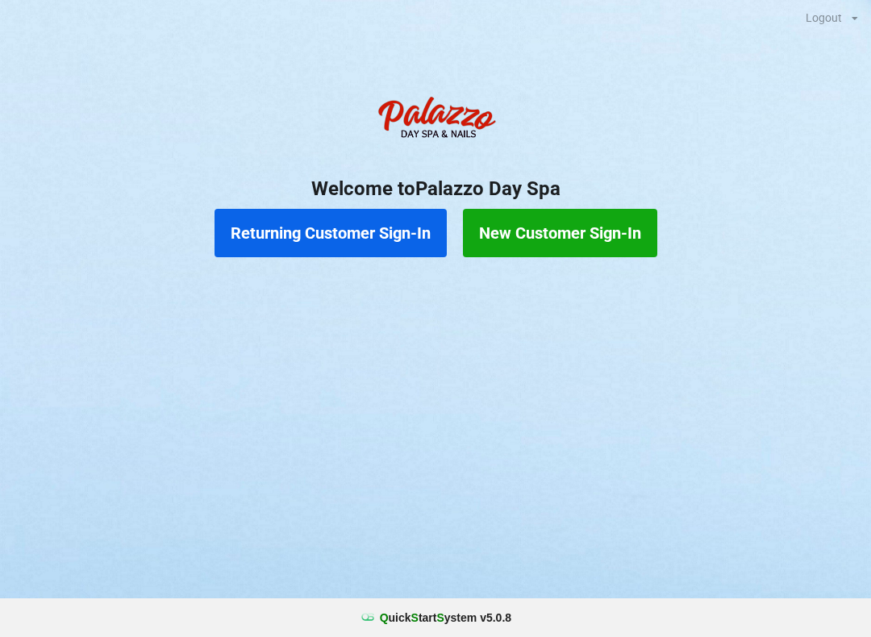
click at [539, 238] on button "New Customer Sign-In" at bounding box center [560, 233] width 194 height 48
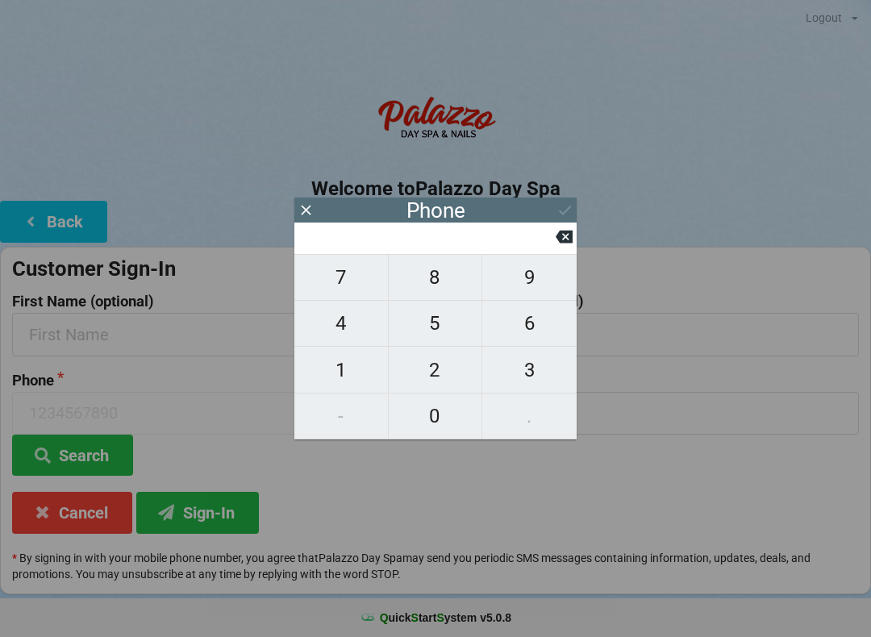
click at [341, 332] on span "4" at bounding box center [341, 324] width 94 height 34
type input "4"
click at [335, 328] on span "4" at bounding box center [341, 324] width 94 height 34
type input "44"
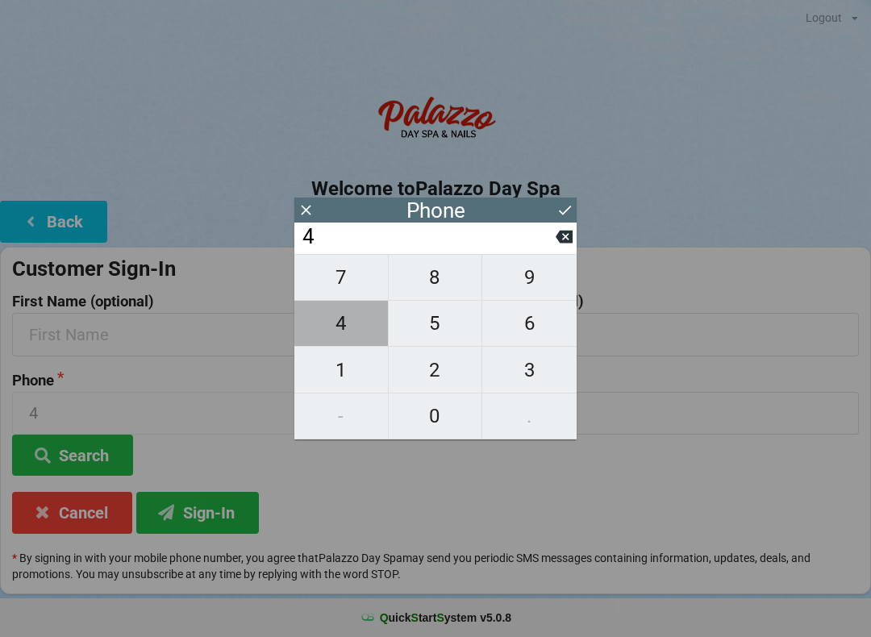
type input "44"
click at [561, 244] on icon at bounding box center [564, 237] width 17 height 13
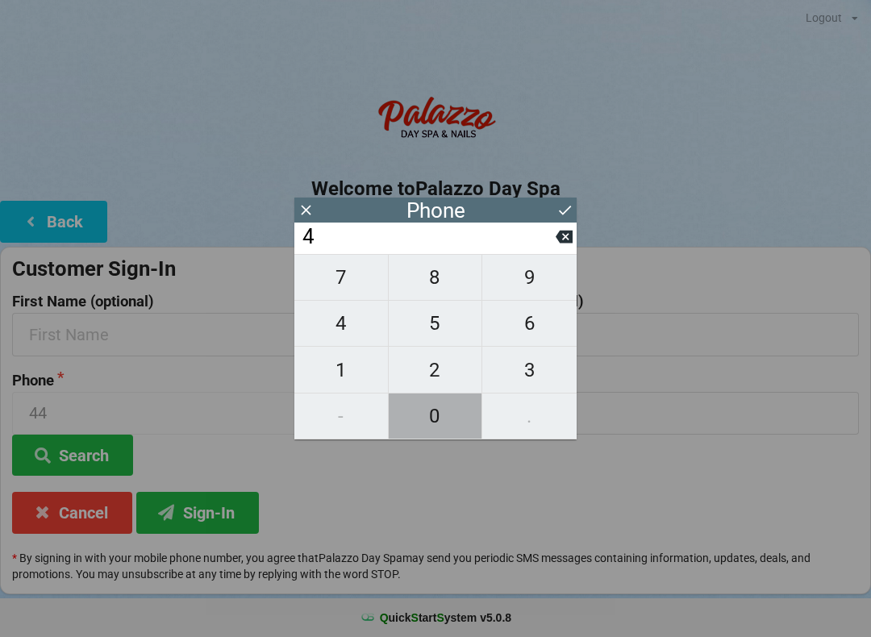
click at [435, 421] on span "0" at bounding box center [436, 416] width 94 height 34
type input "40"
click at [342, 288] on span "7" at bounding box center [341, 278] width 94 height 34
type input "407"
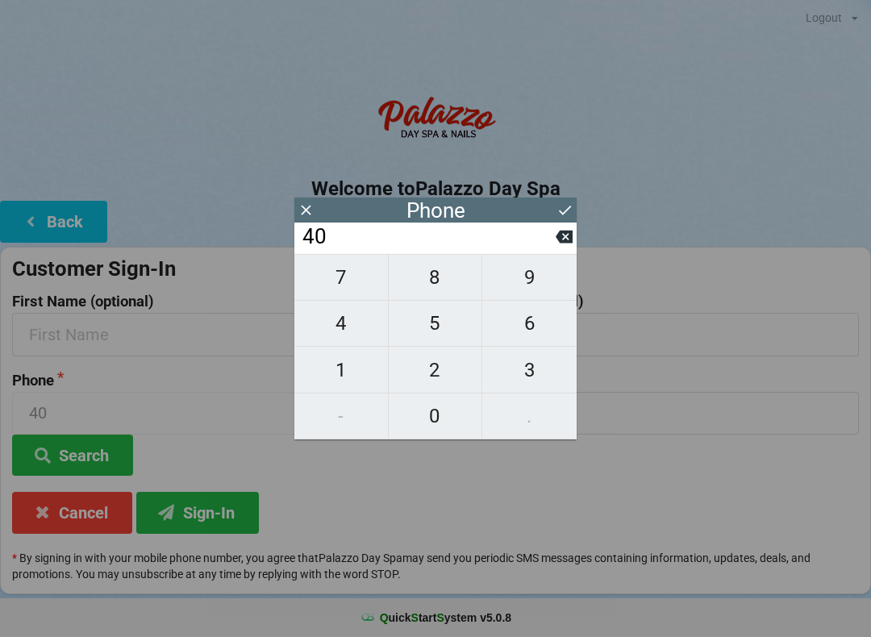
type input "407"
click at [346, 332] on span "4" at bounding box center [341, 324] width 94 height 34
type input "4074"
click at [344, 335] on span "4" at bounding box center [341, 324] width 94 height 34
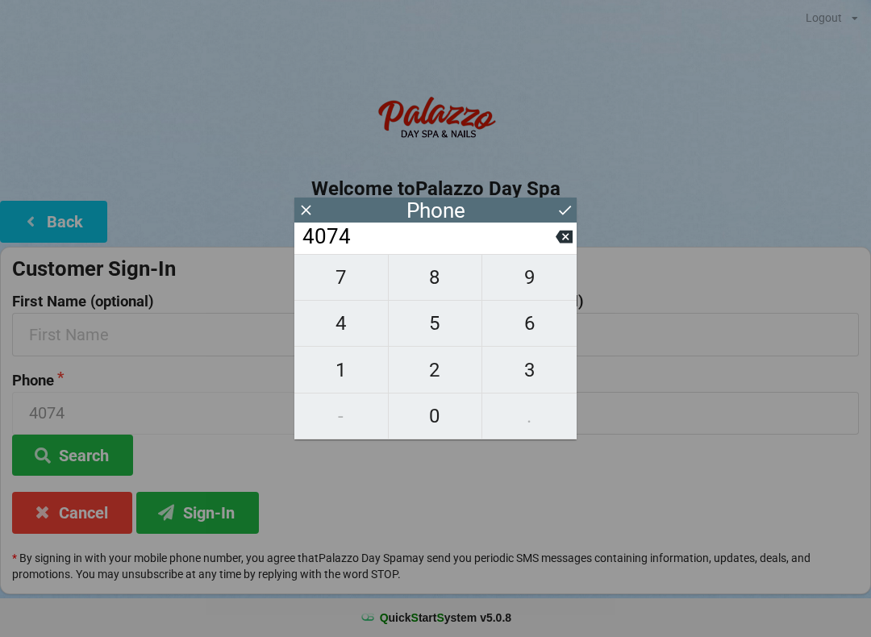
type input "40744"
click at [441, 290] on span "8" at bounding box center [436, 278] width 94 height 34
type input "407448"
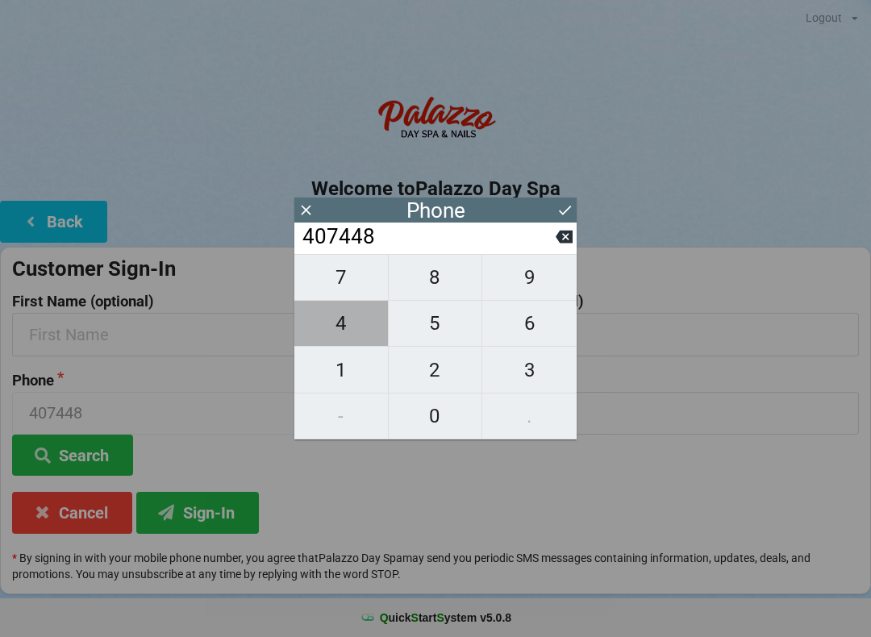
click at [337, 338] on span "4" at bounding box center [341, 324] width 94 height 34
type input "4074484"
click at [437, 422] on span "0" at bounding box center [436, 416] width 94 height 34
type input "40744840"
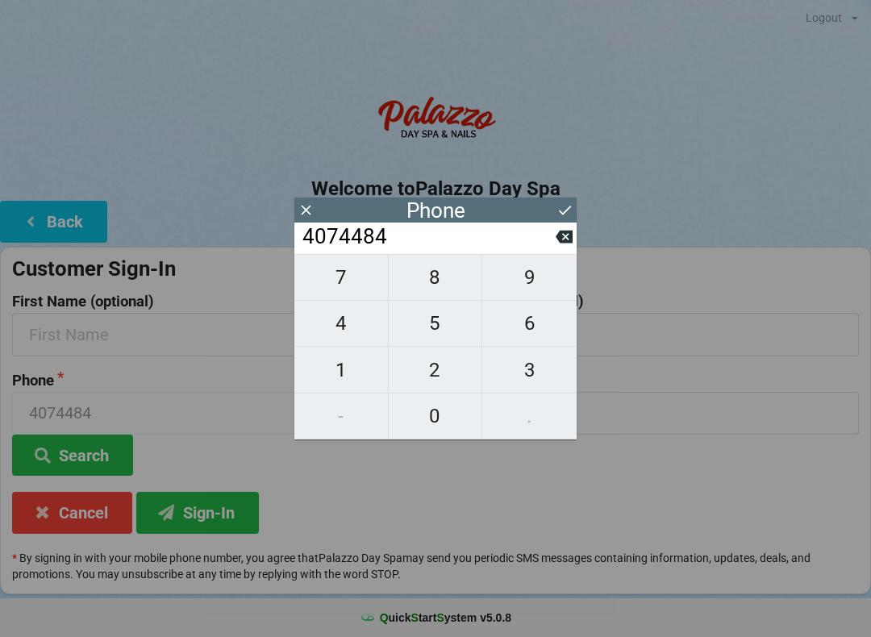
type input "40744840"
click at [528, 336] on span "6" at bounding box center [529, 324] width 94 height 34
type input "407448406"
click at [428, 427] on span "0" at bounding box center [436, 416] width 94 height 34
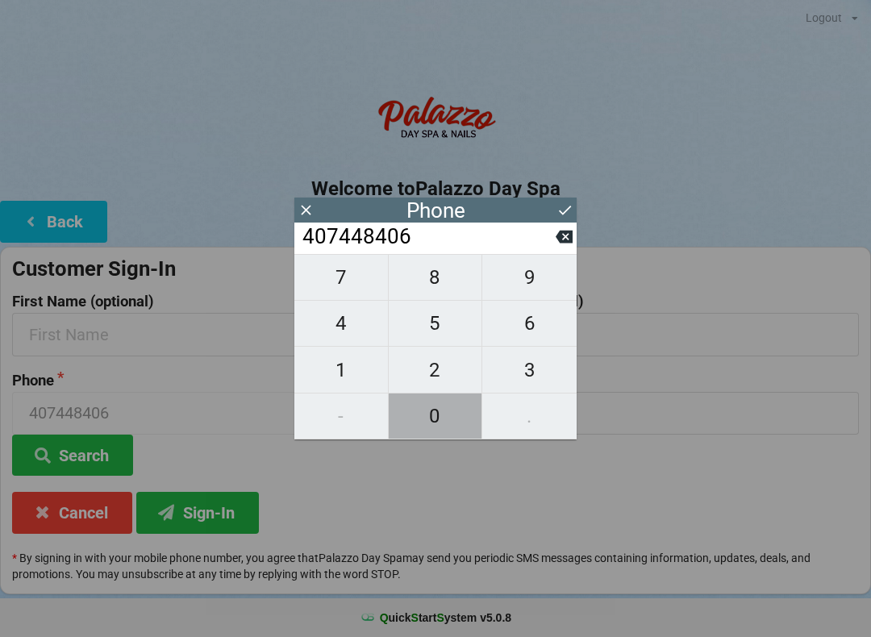
type input "4074484060"
click at [85, 344] on input "text" at bounding box center [219, 334] width 415 height 43
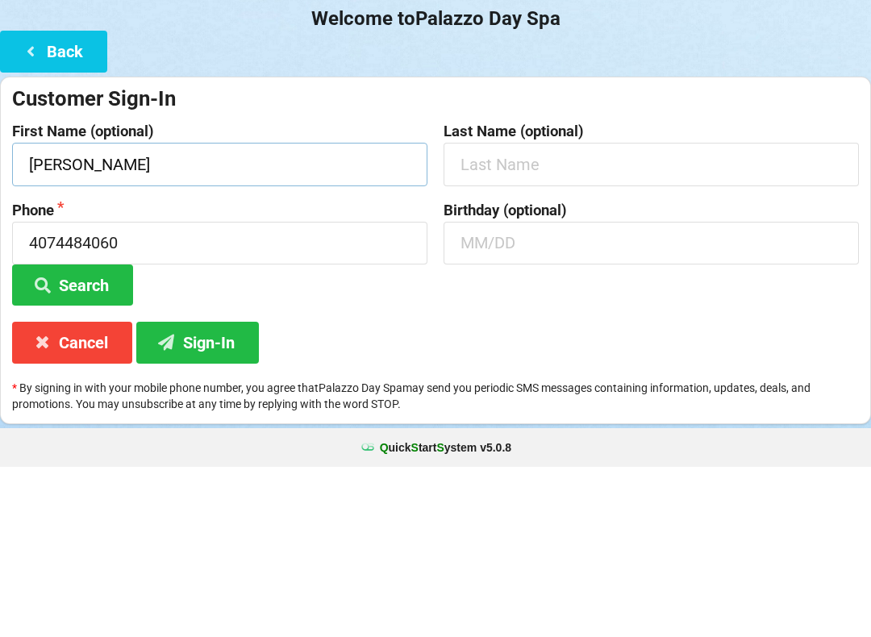
type input "[PERSON_NAME]"
click at [509, 313] on input "text" at bounding box center [651, 334] width 415 height 43
type input "[PERSON_NAME]"
click at [504, 392] on input "text" at bounding box center [651, 413] width 415 height 43
type input "10/12"
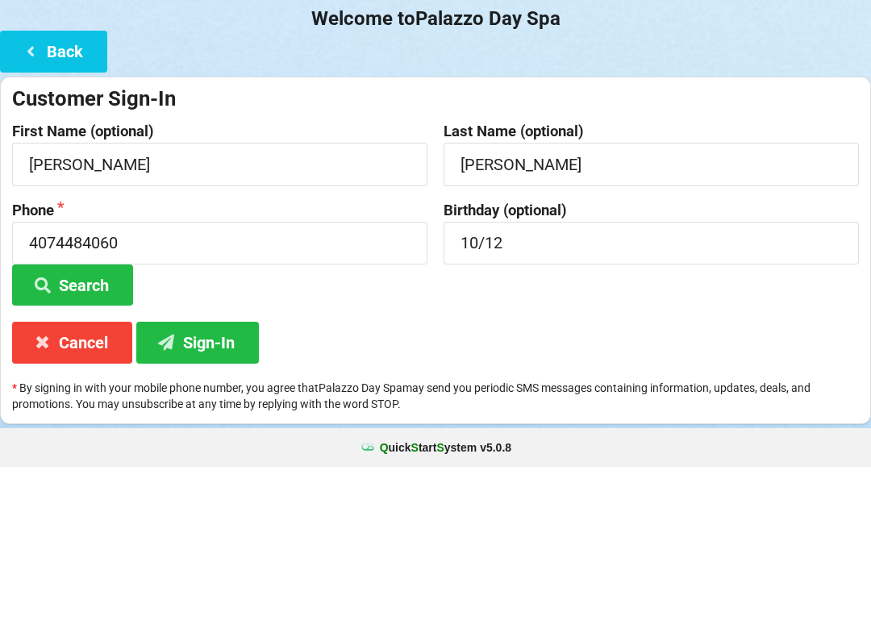
click at [94, 435] on button "Search" at bounding box center [72, 455] width 121 height 41
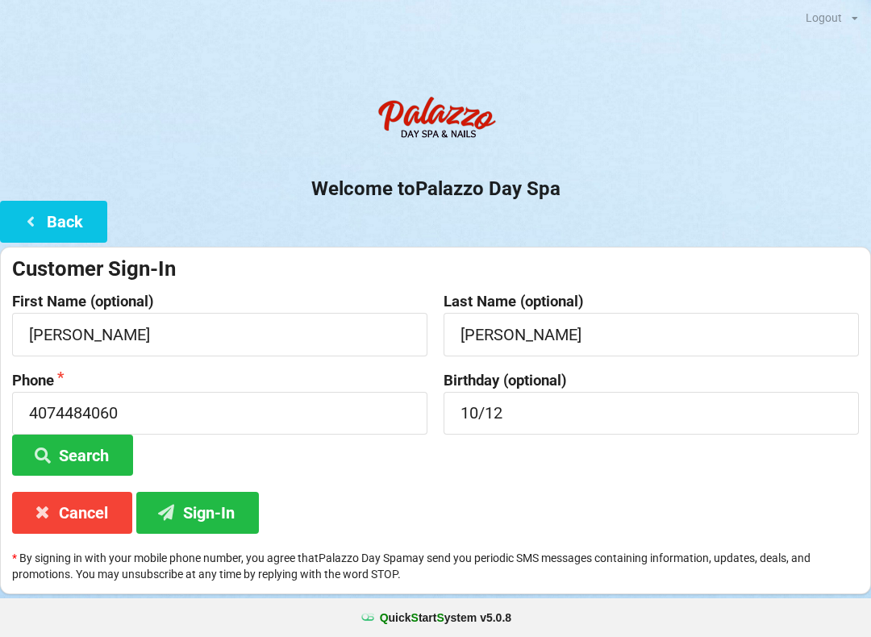
click at [219, 507] on button "Sign-In" at bounding box center [197, 512] width 123 height 41
